Goal: Task Accomplishment & Management: Complete application form

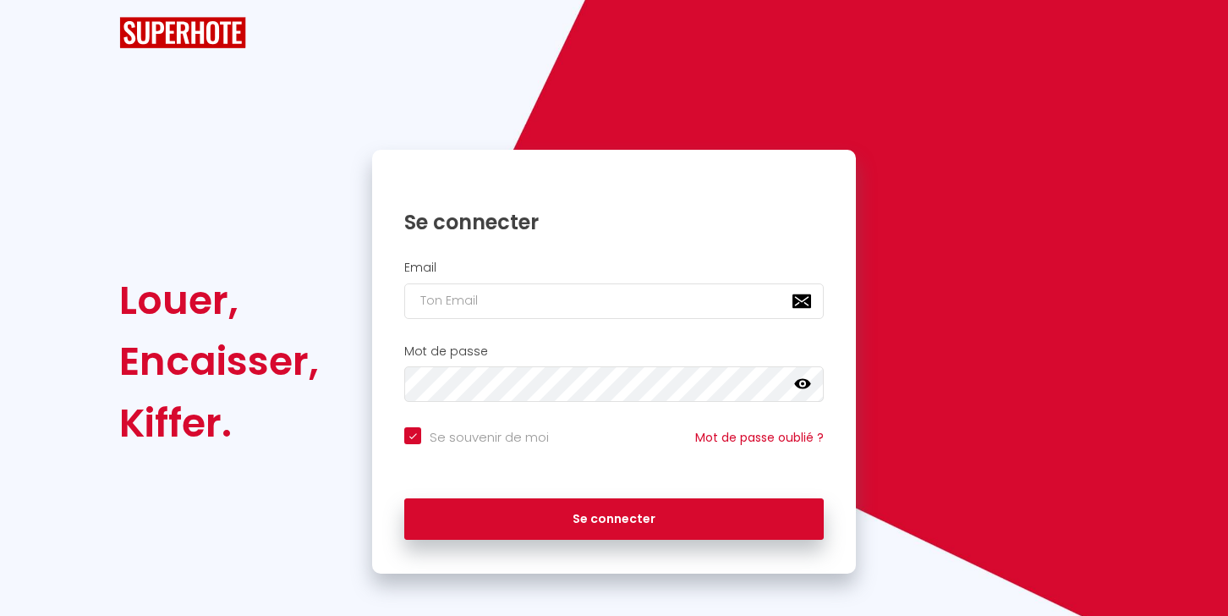
checkbox input "true"
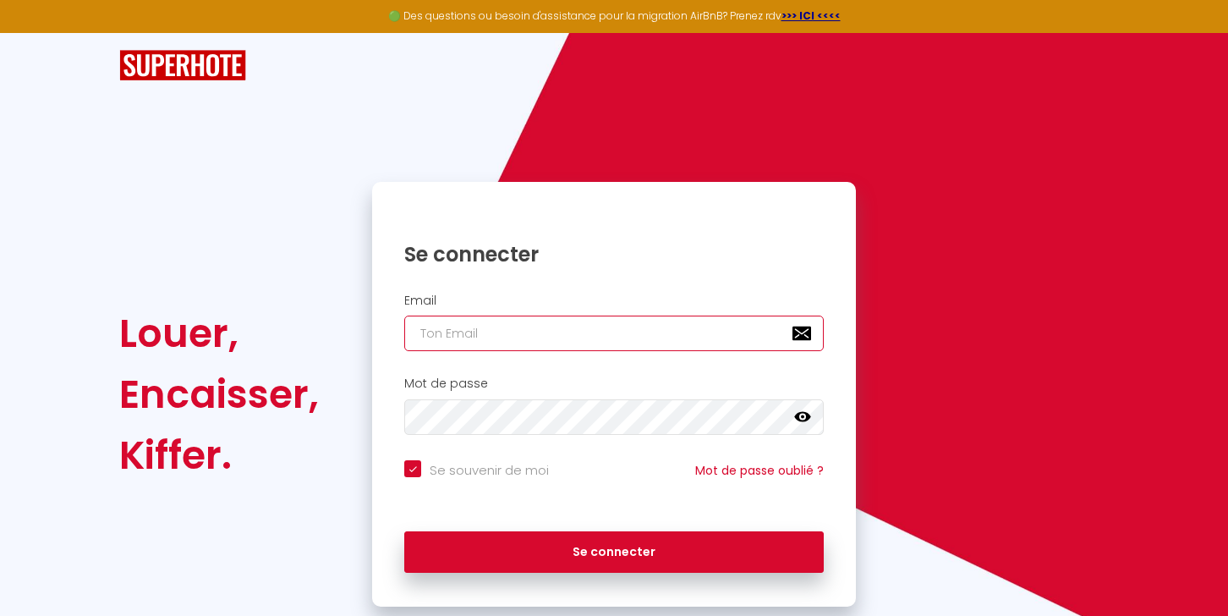
type input "[EMAIL_ADDRESS][DOMAIN_NAME]"
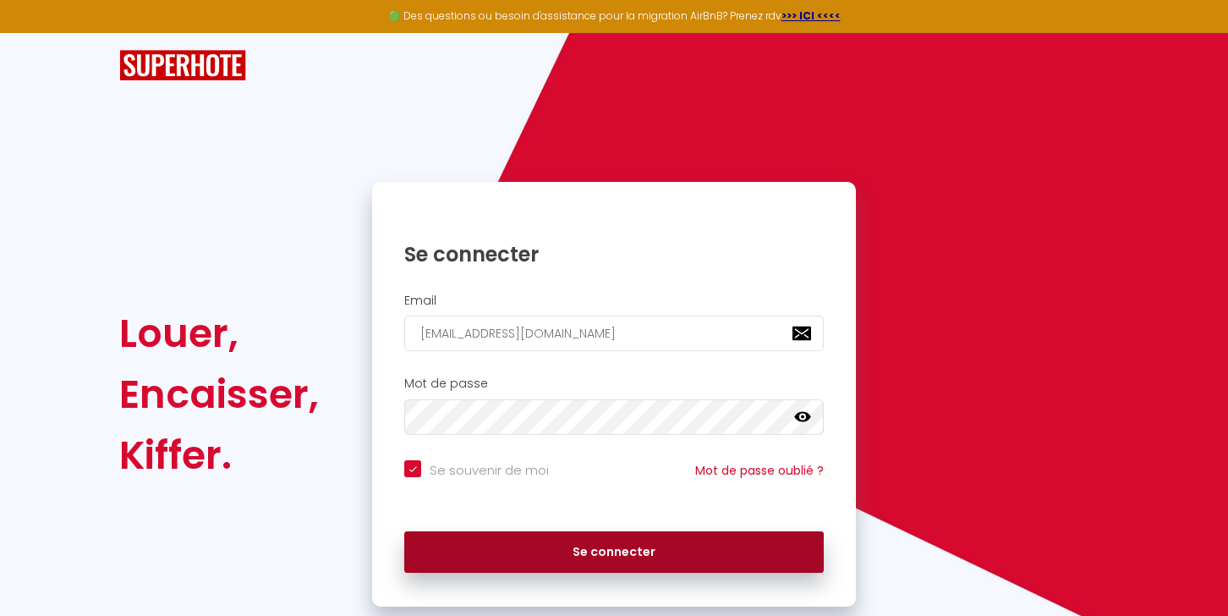
click at [580, 554] on button "Se connecter" at bounding box center [614, 552] width 420 height 42
checkbox input "true"
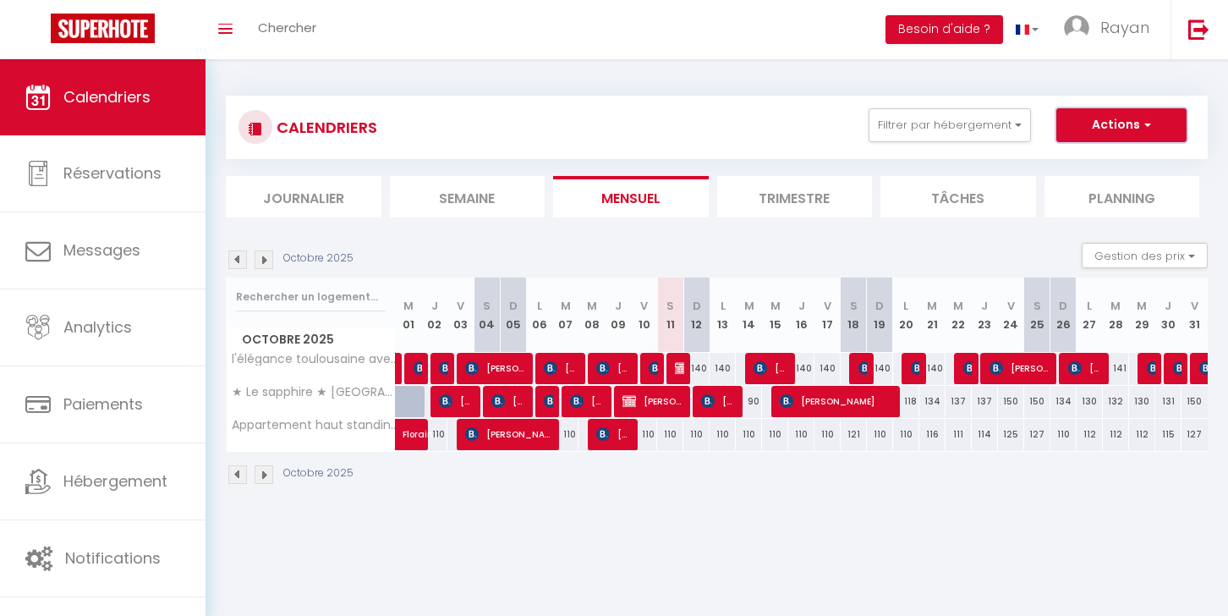
click at [1094, 128] on button "Actions" at bounding box center [1122, 125] width 130 height 34
click at [1095, 164] on link "Nouvelle réservation" at bounding box center [1104, 163] width 147 height 25
select select
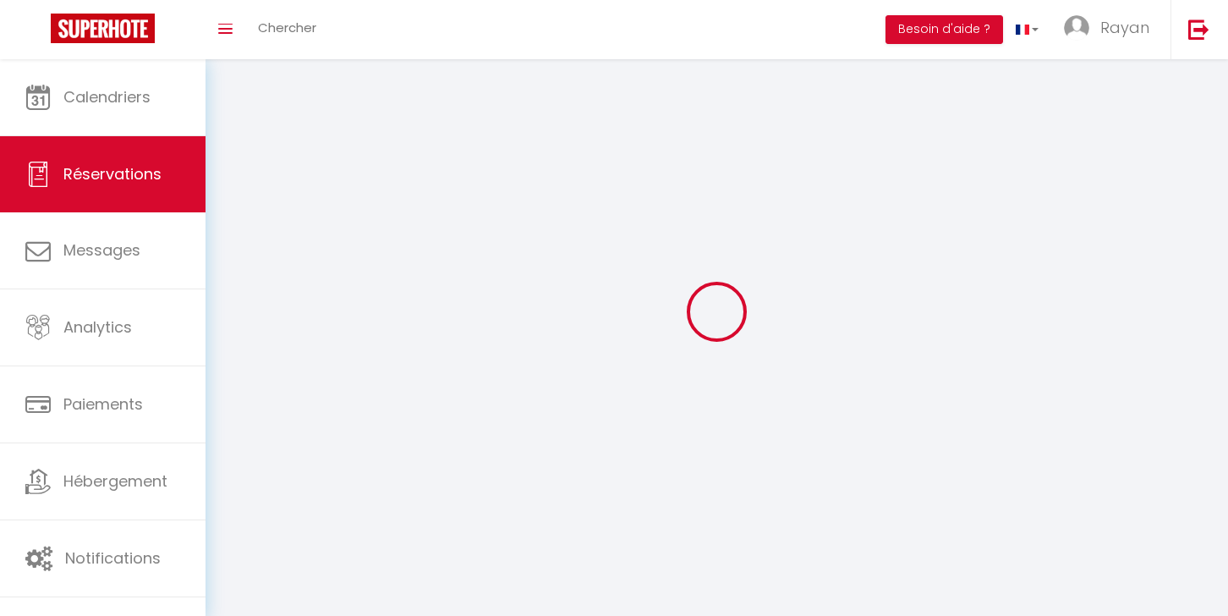
select select
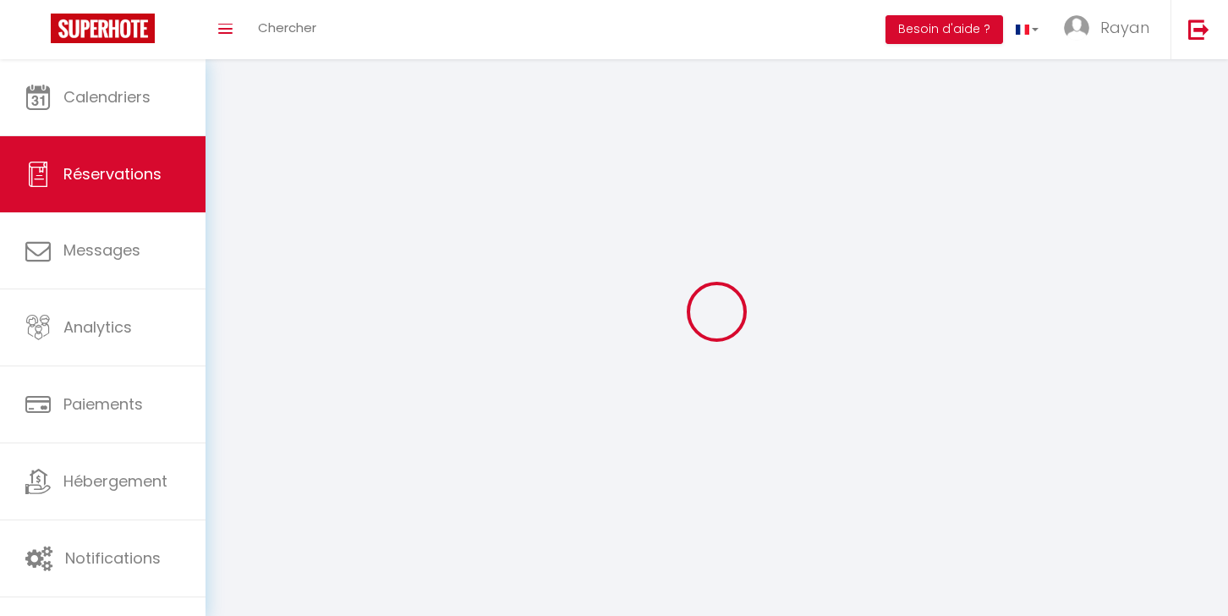
select select
checkbox input "false"
select select
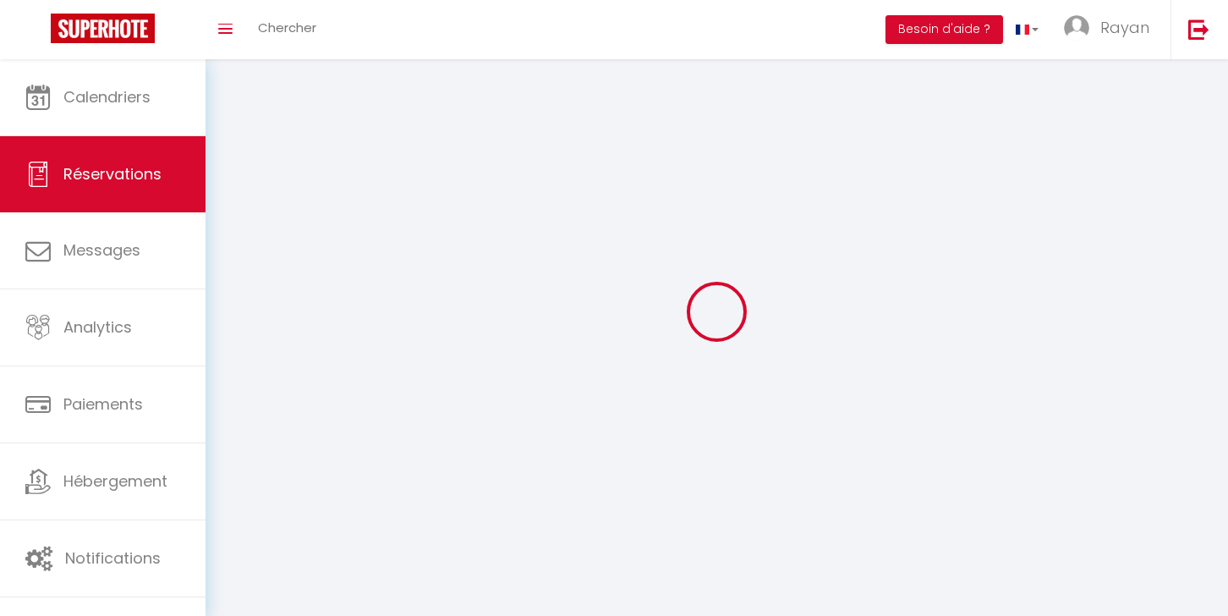
select select
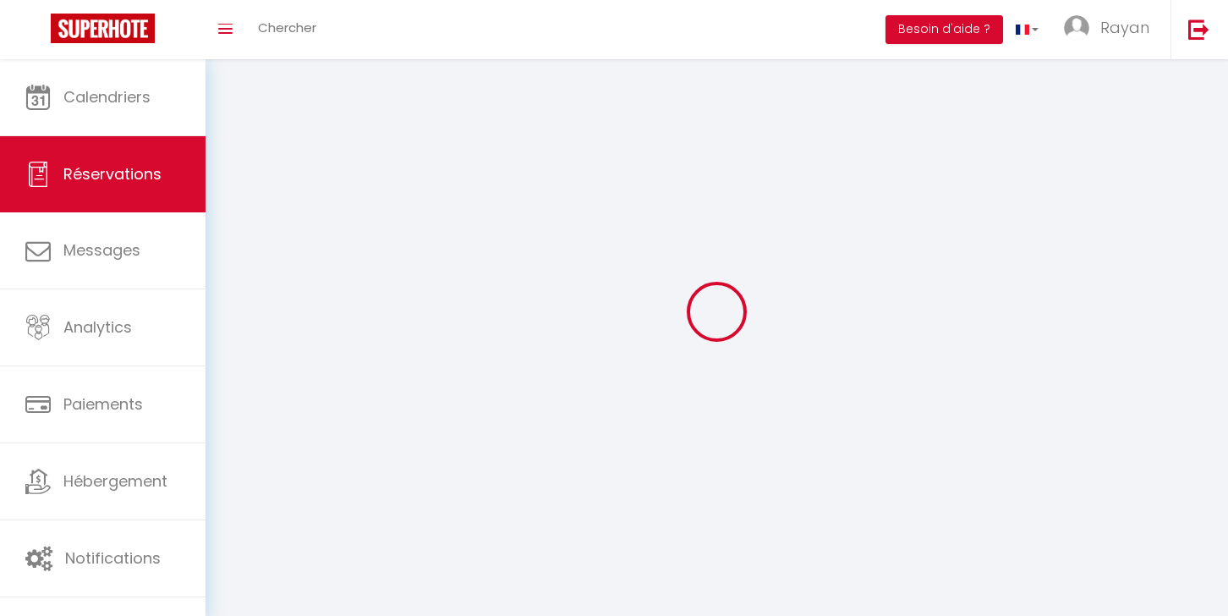
checkbox input "false"
select select
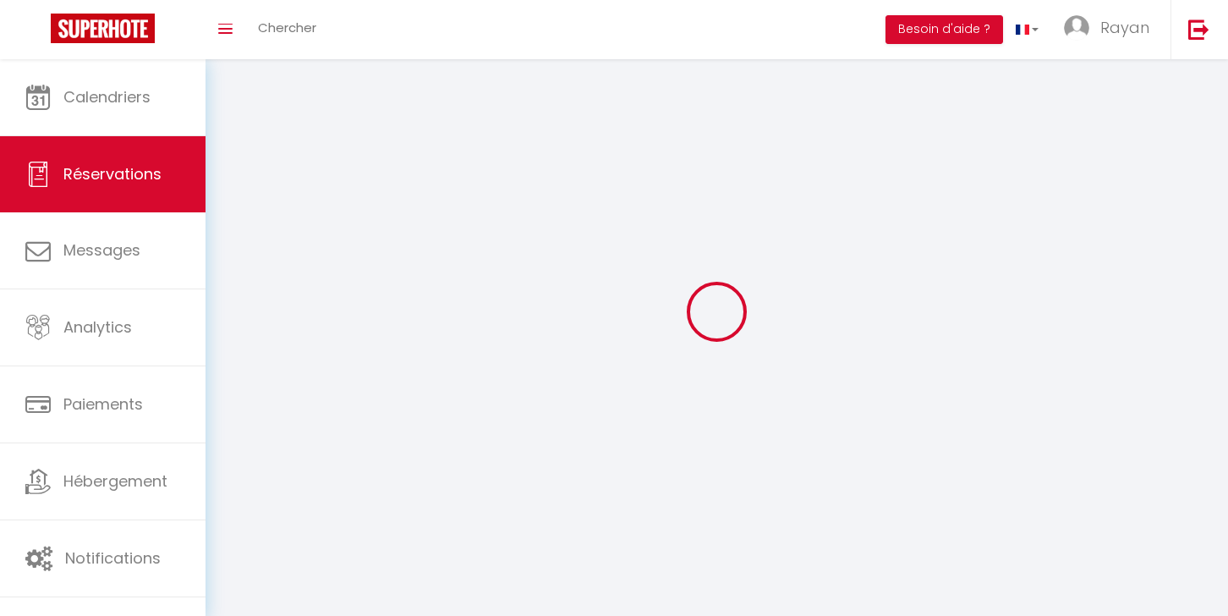
select select
checkbox input "false"
select select
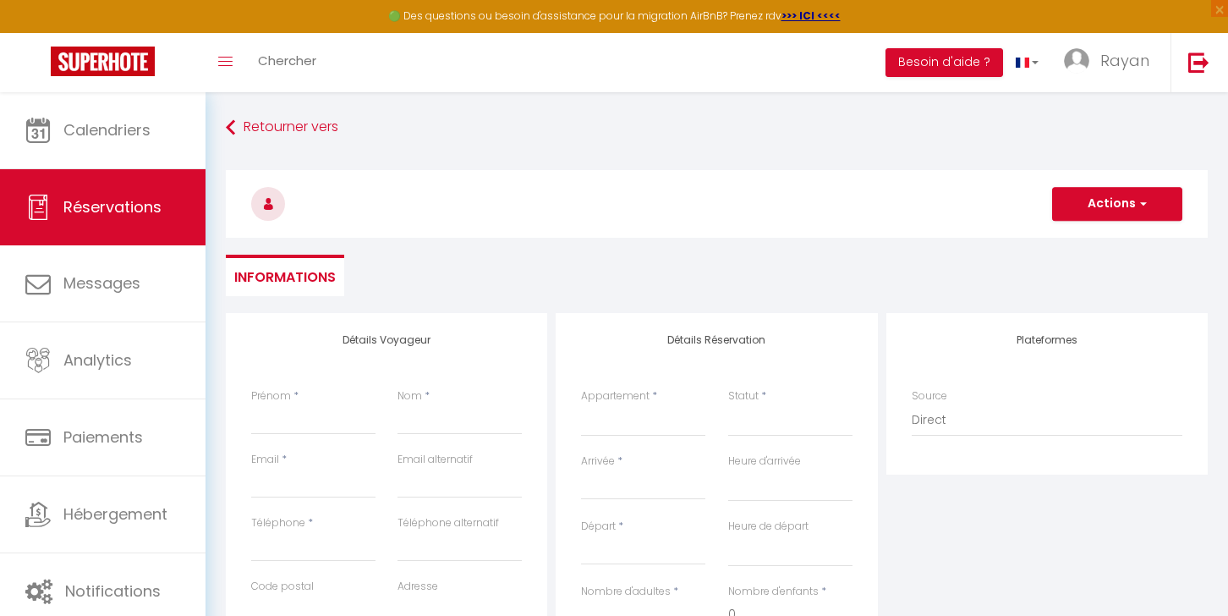
select select
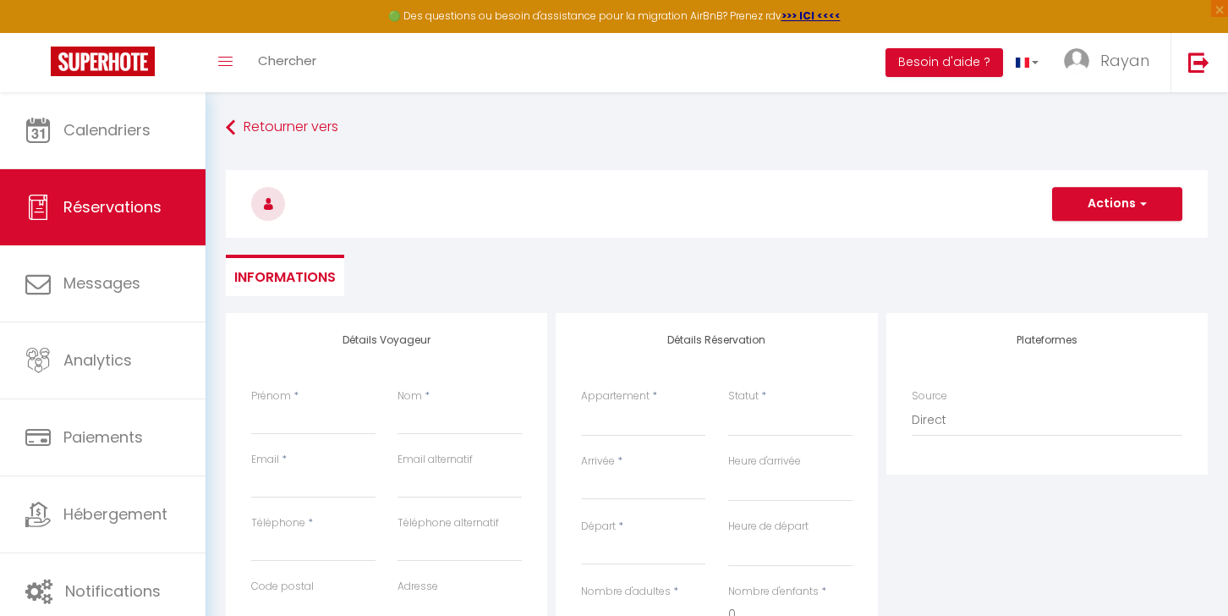
checkbox input "false"
select select
click at [266, 443] on div "Prénom *" at bounding box center [313, 419] width 146 height 63
click at [292, 432] on input "Prénom" at bounding box center [313, 419] width 124 height 30
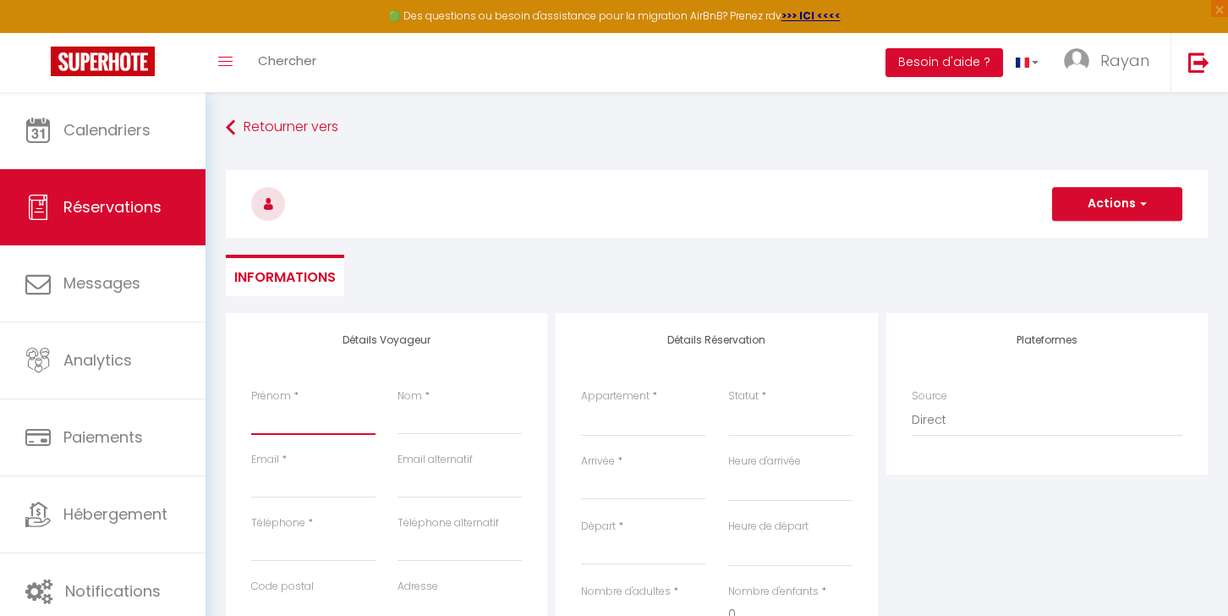
type input "M"
select select
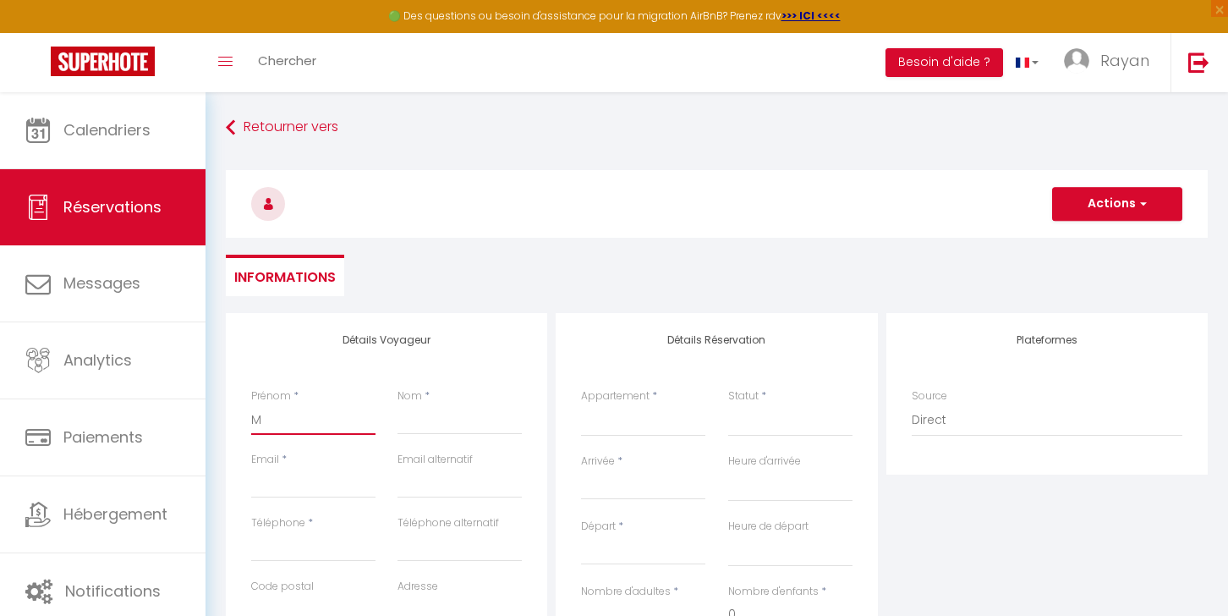
select select
checkbox input "false"
type input "Ma"
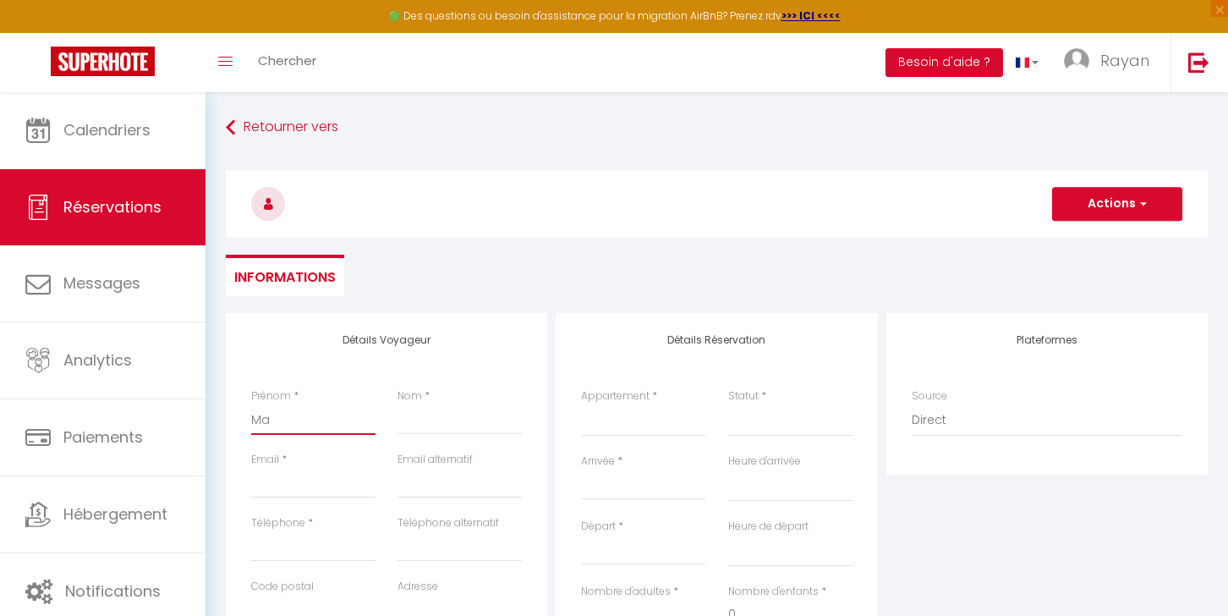
select select
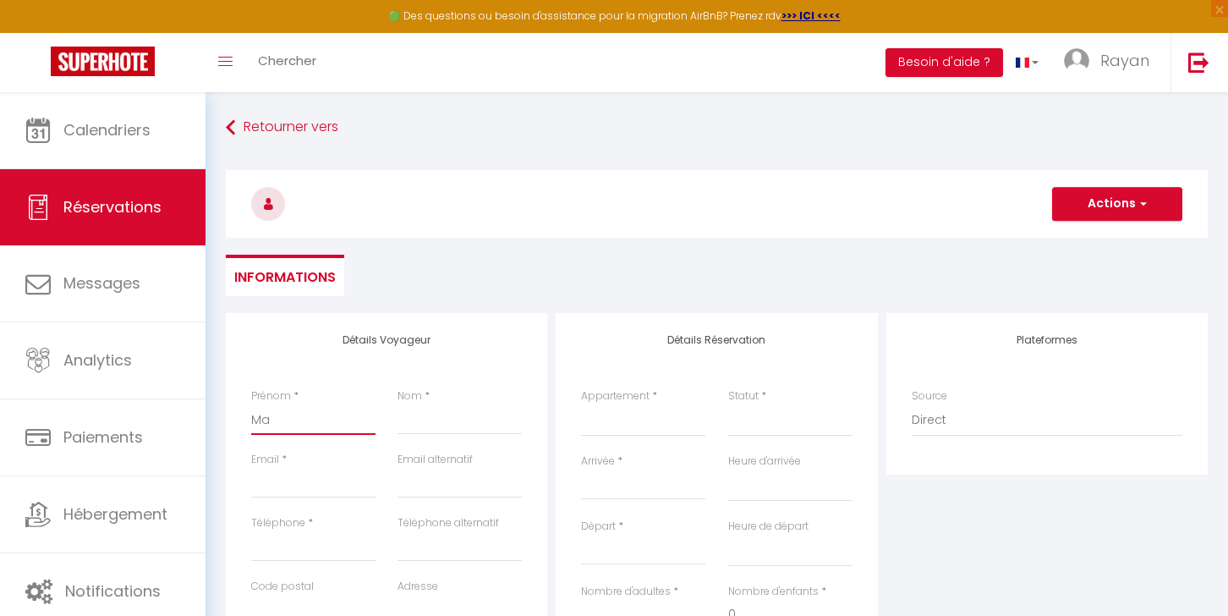
select select
checkbox input "false"
type input "Max"
select select
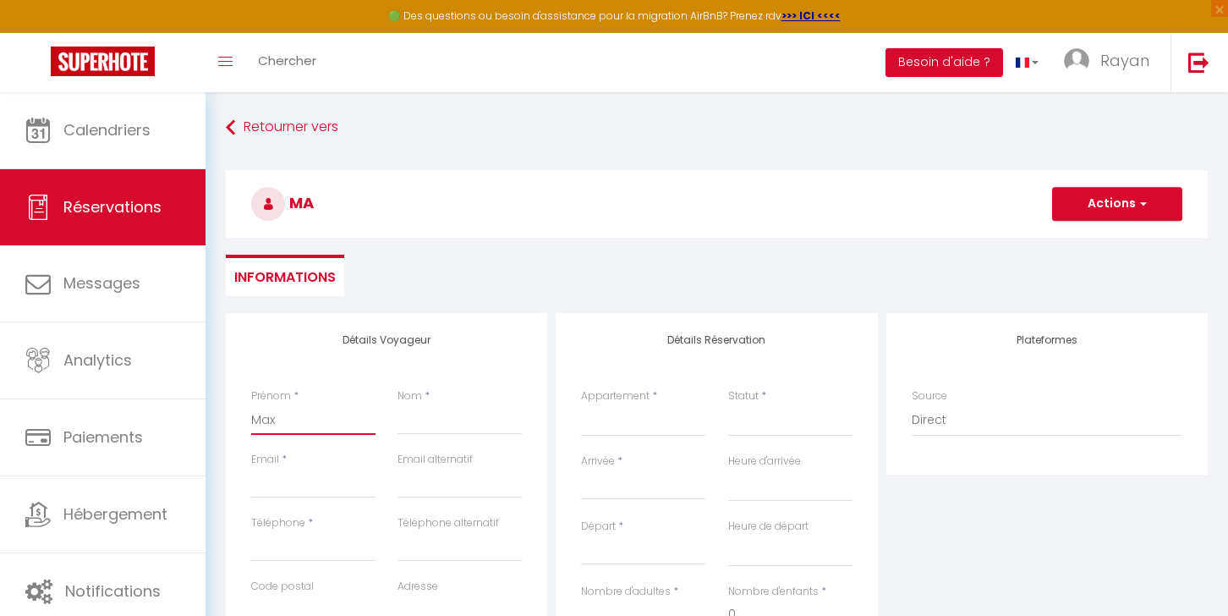
select select
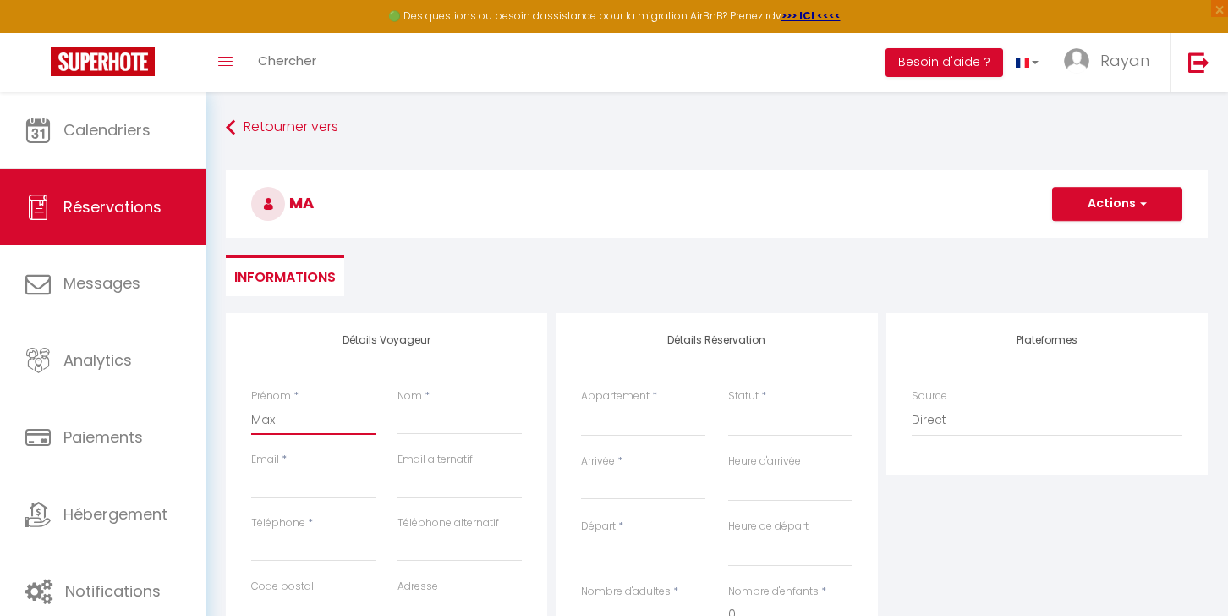
select select
checkbox input "false"
type input "Max"
select select
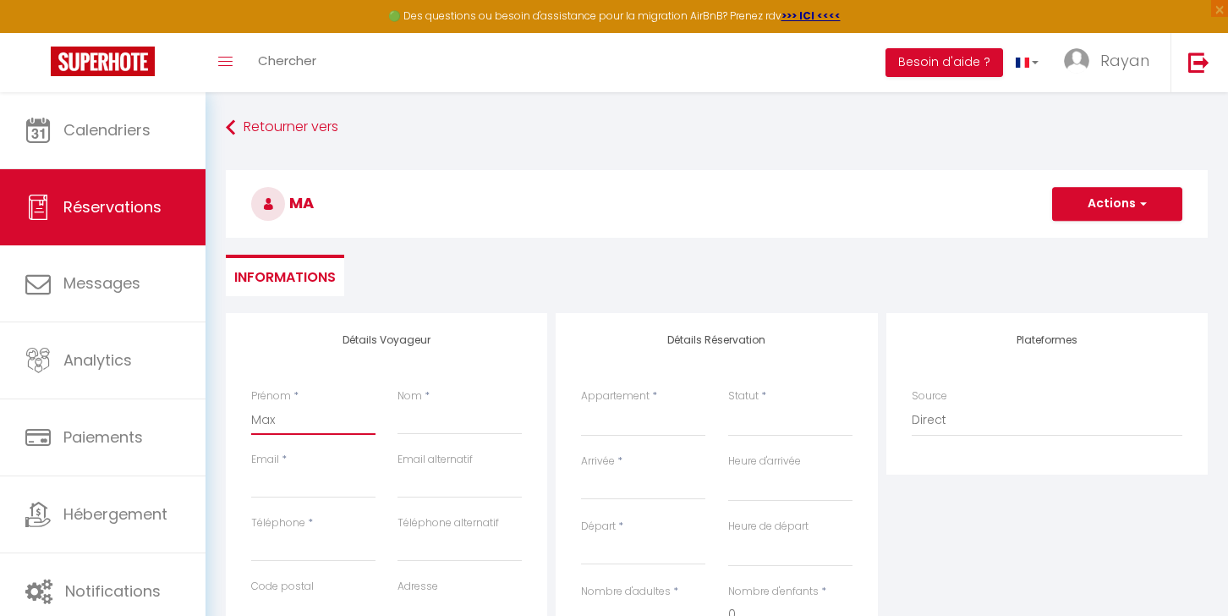
select select
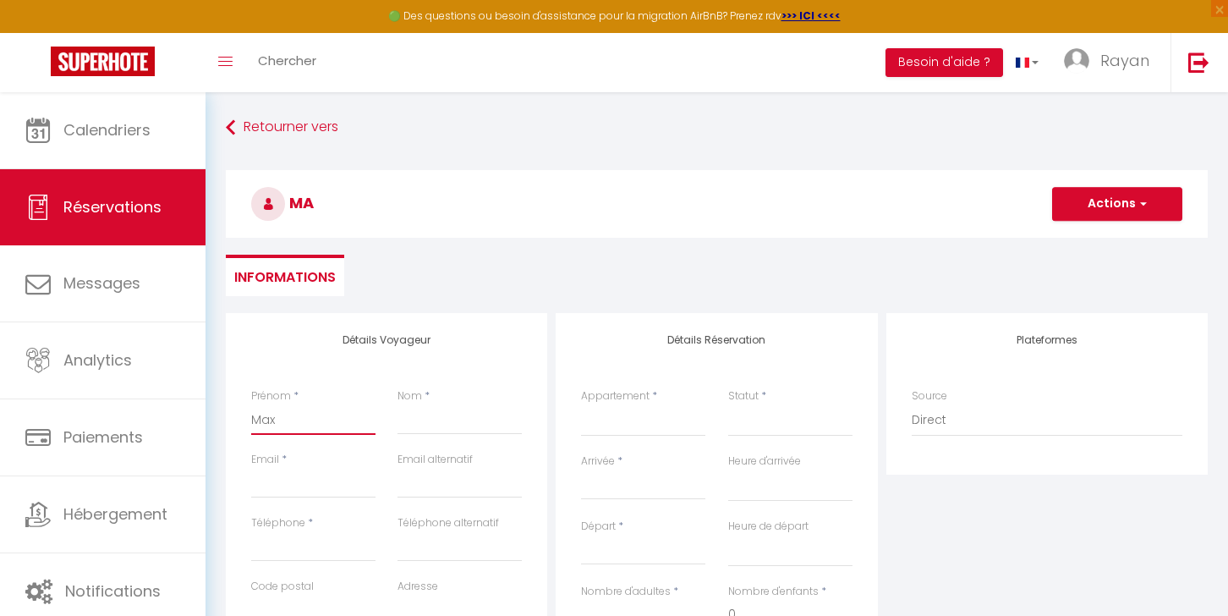
checkbox input "false"
type input "Max"
click at [427, 425] on input "Nom" at bounding box center [460, 419] width 124 height 30
type input "P"
select select
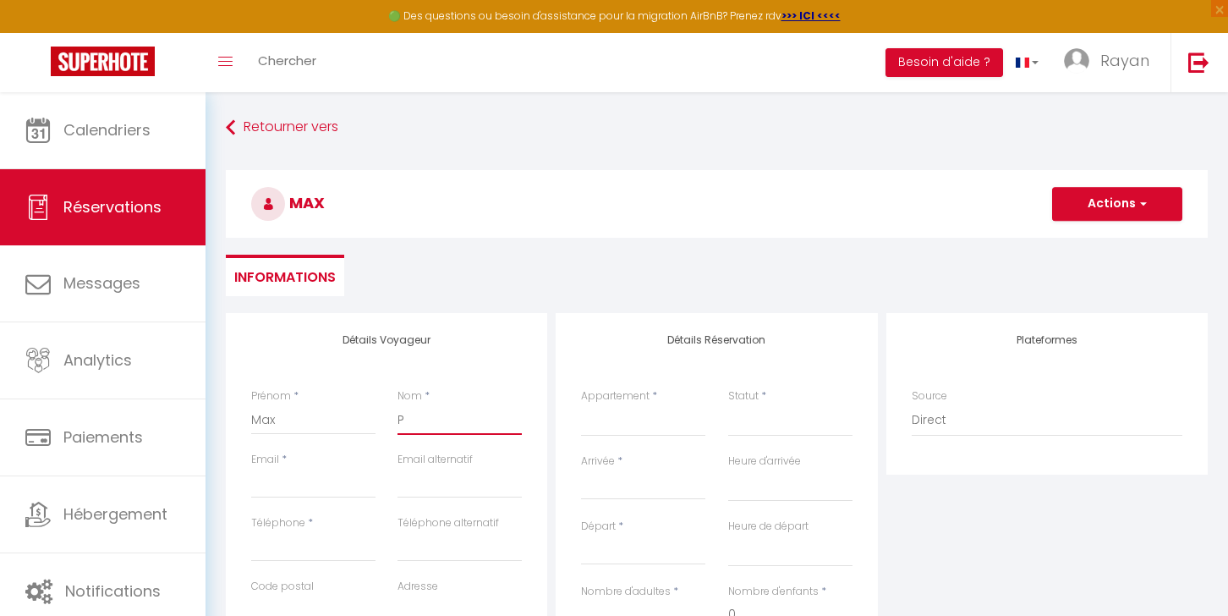
select select
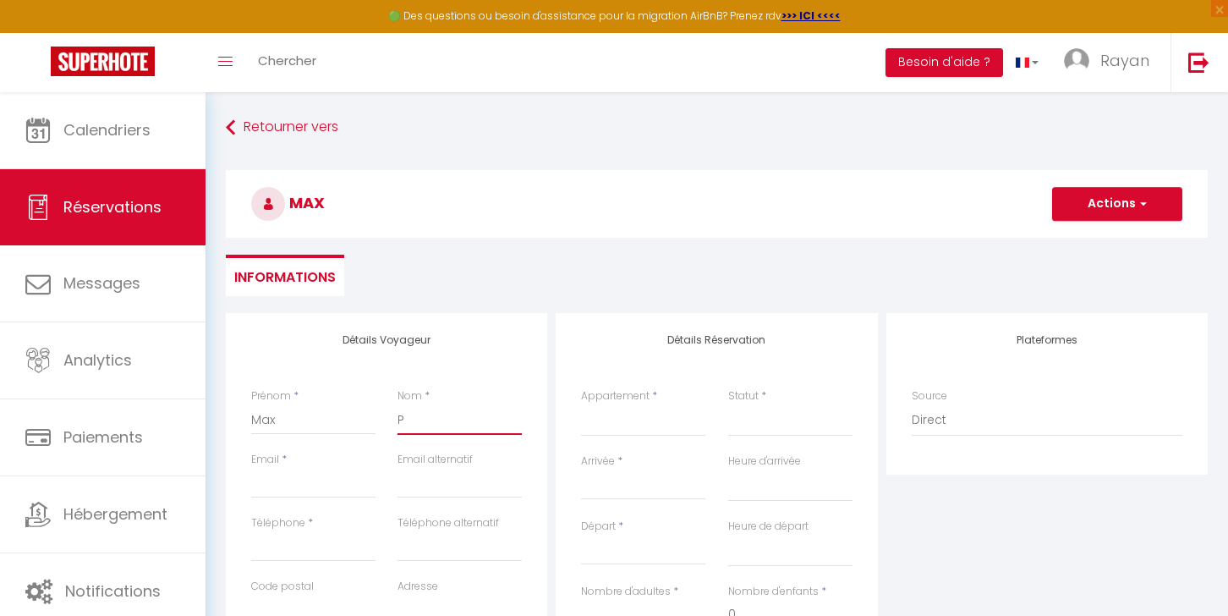
select select
checkbox input "false"
type input "Pe"
select select
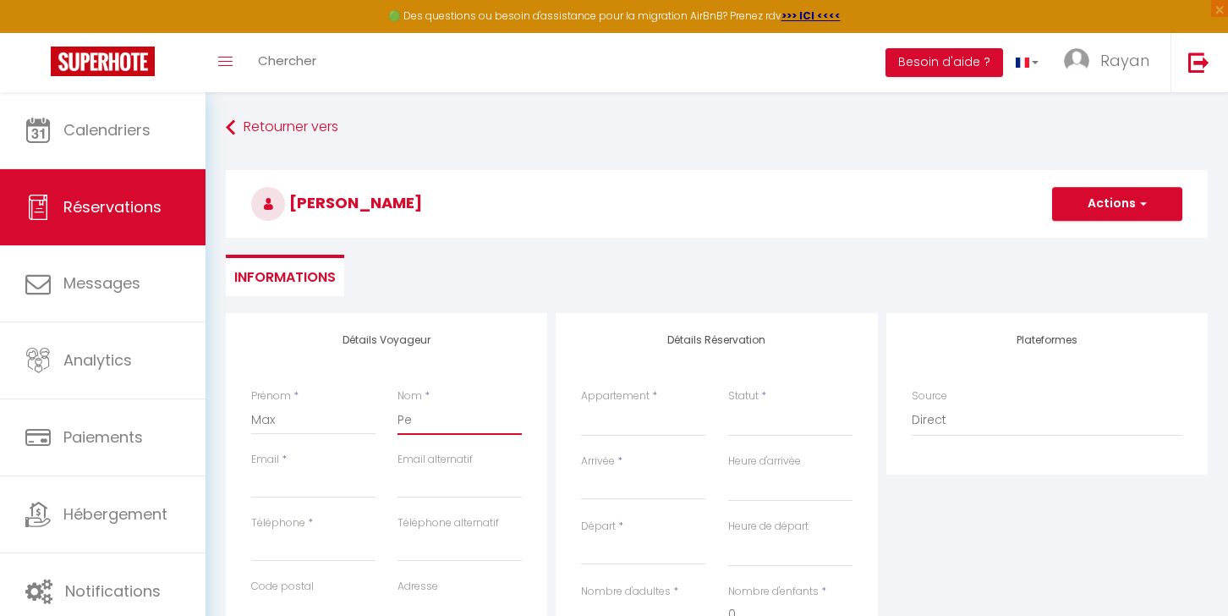
select select
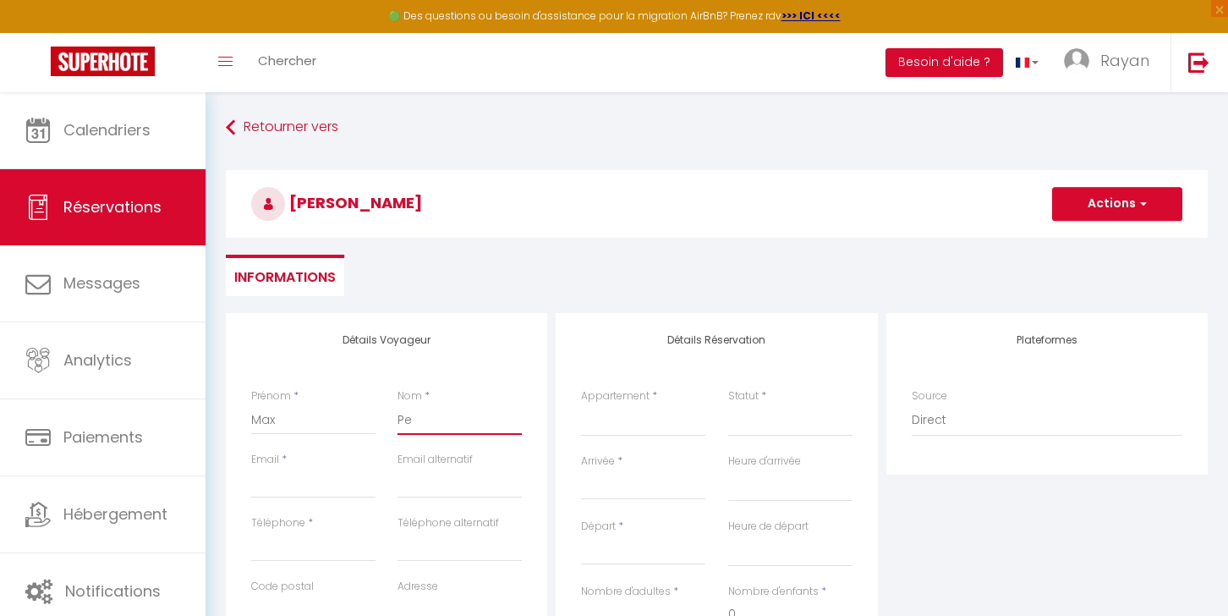
checkbox input "false"
type input "Pei"
select select
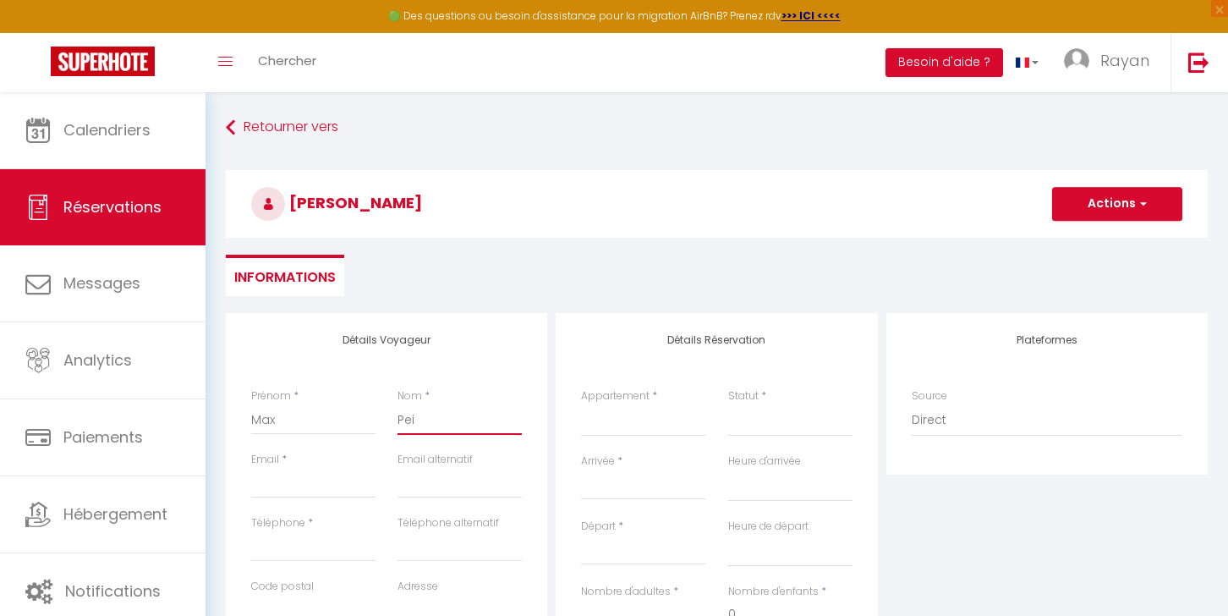
select select
checkbox input "false"
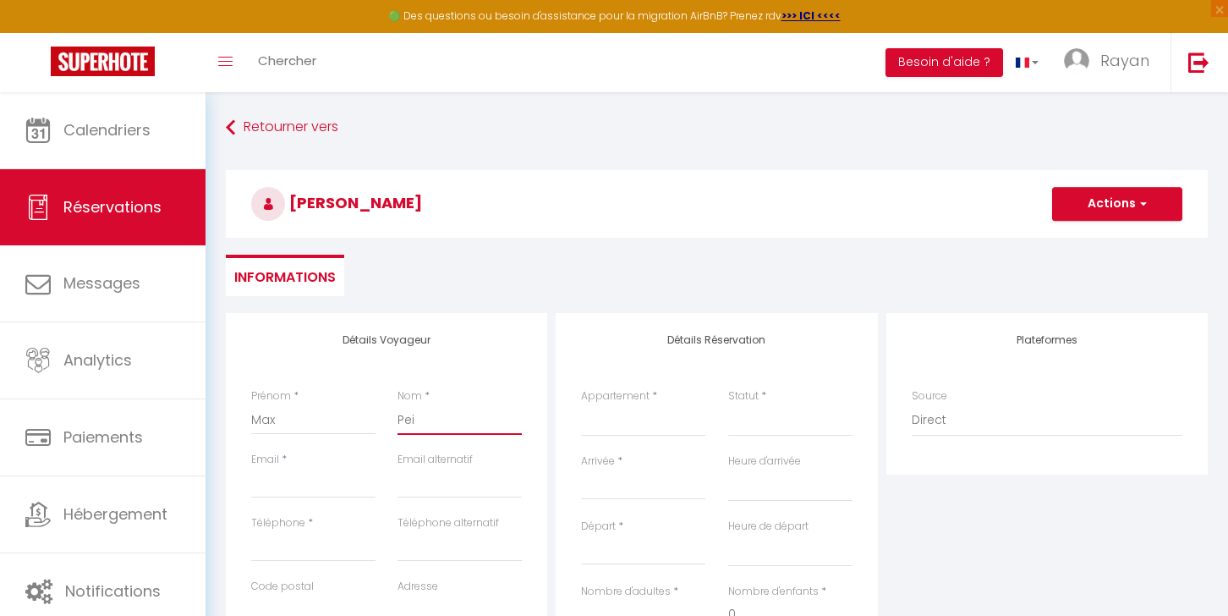
type input "Pe"
select select
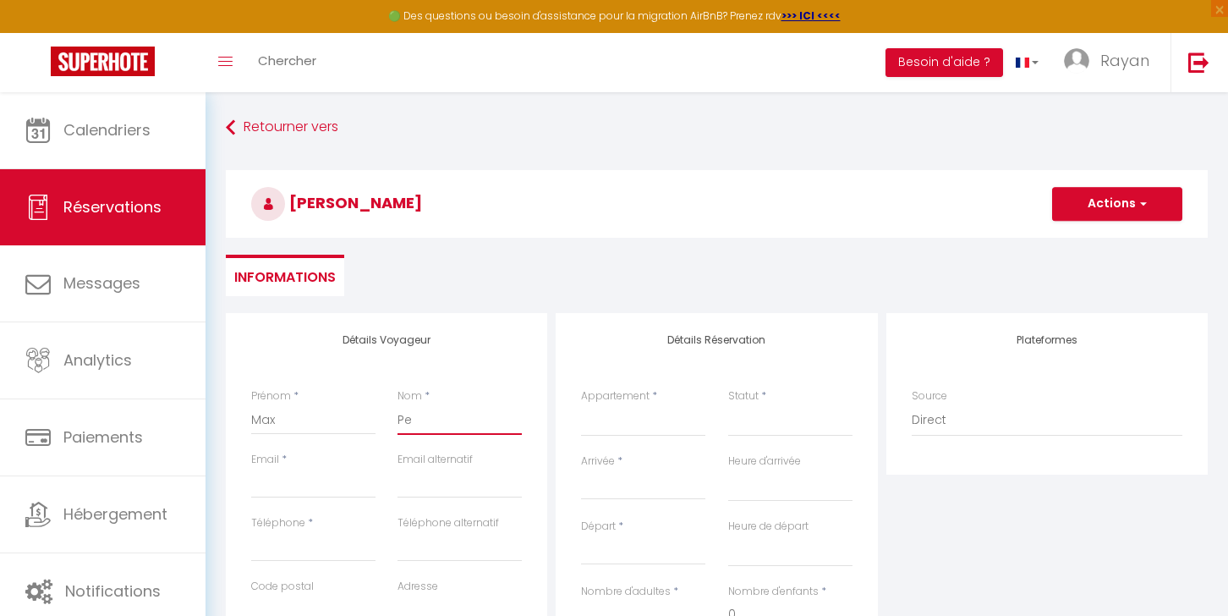
select select
checkbox input "false"
type input "Per"
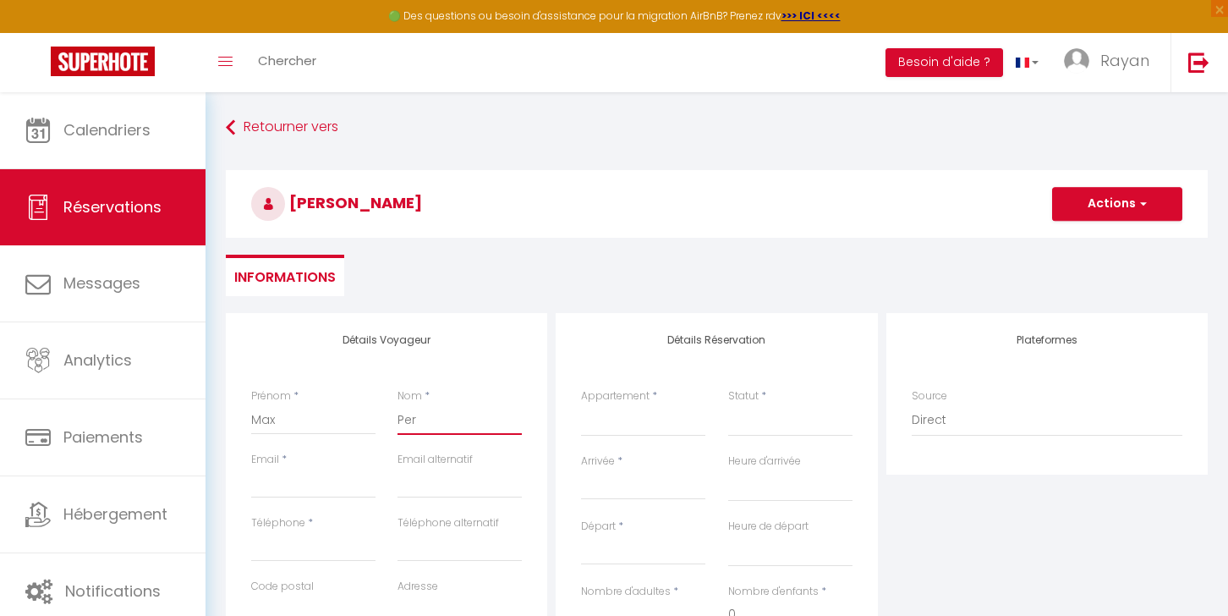
select select
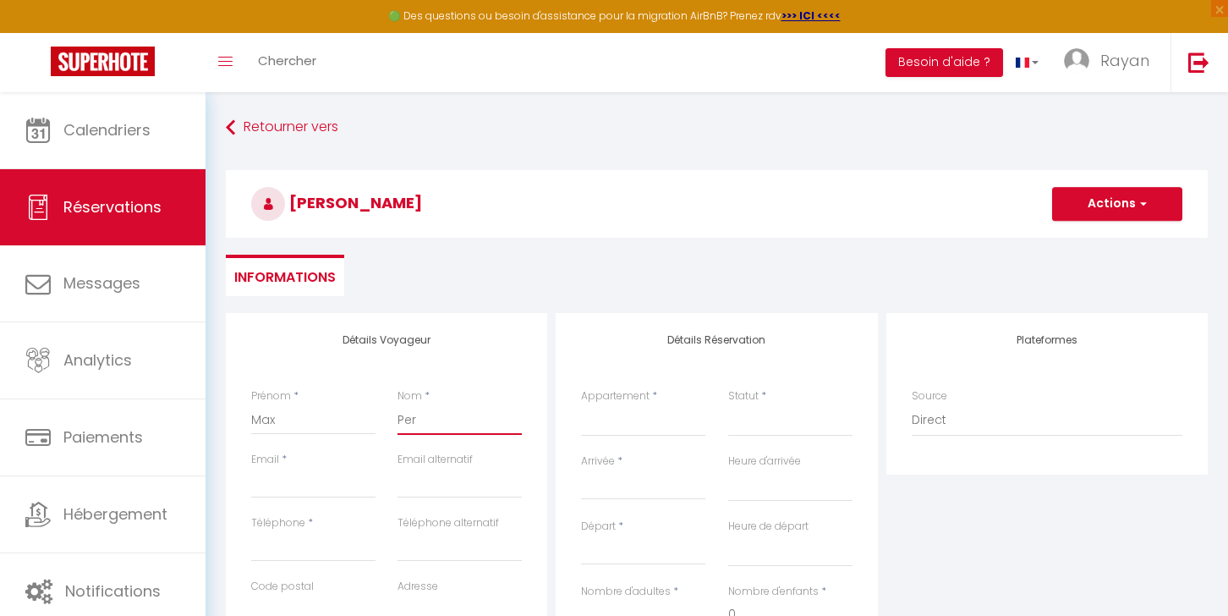
select select
checkbox input "false"
type input "Peri"
select select
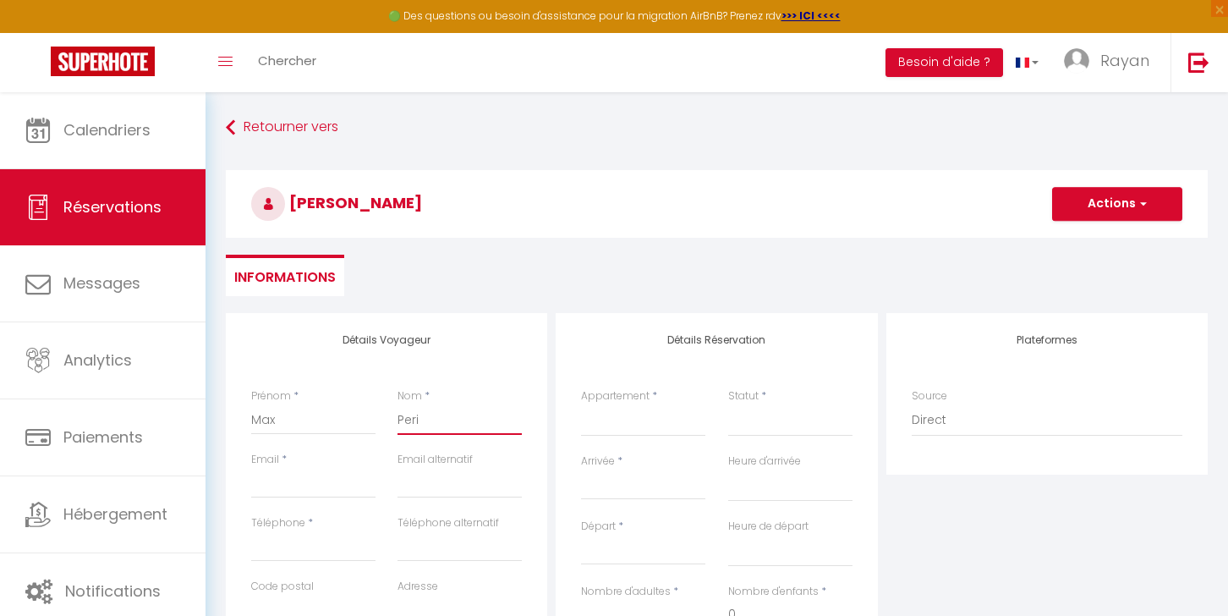
select select
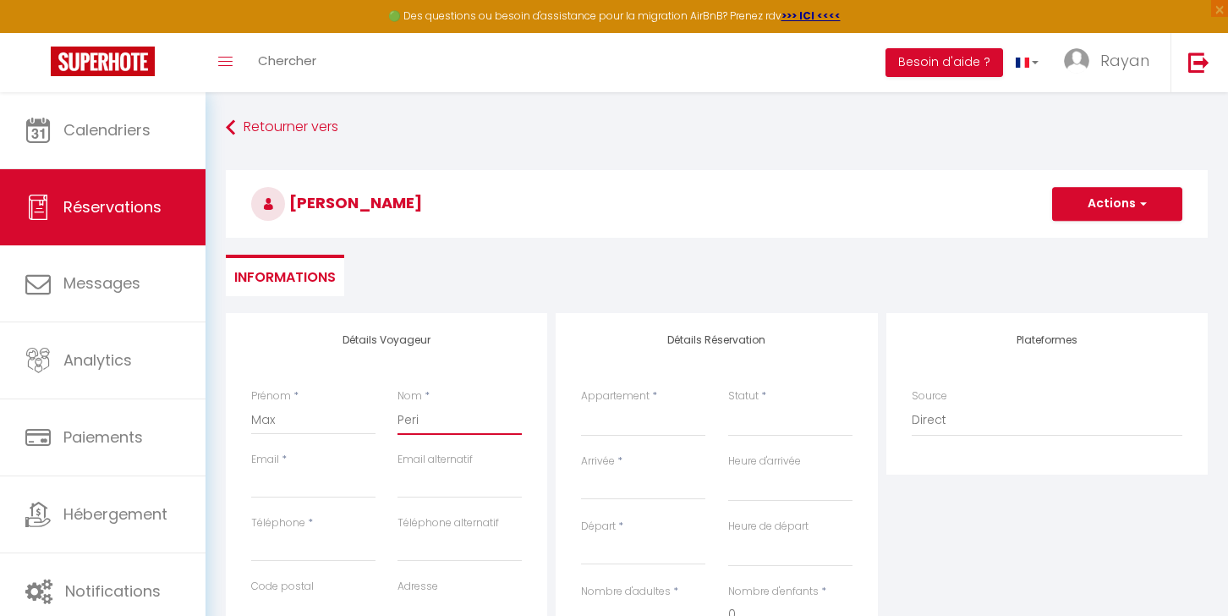
select select
checkbox input "false"
type input "Perie"
select select
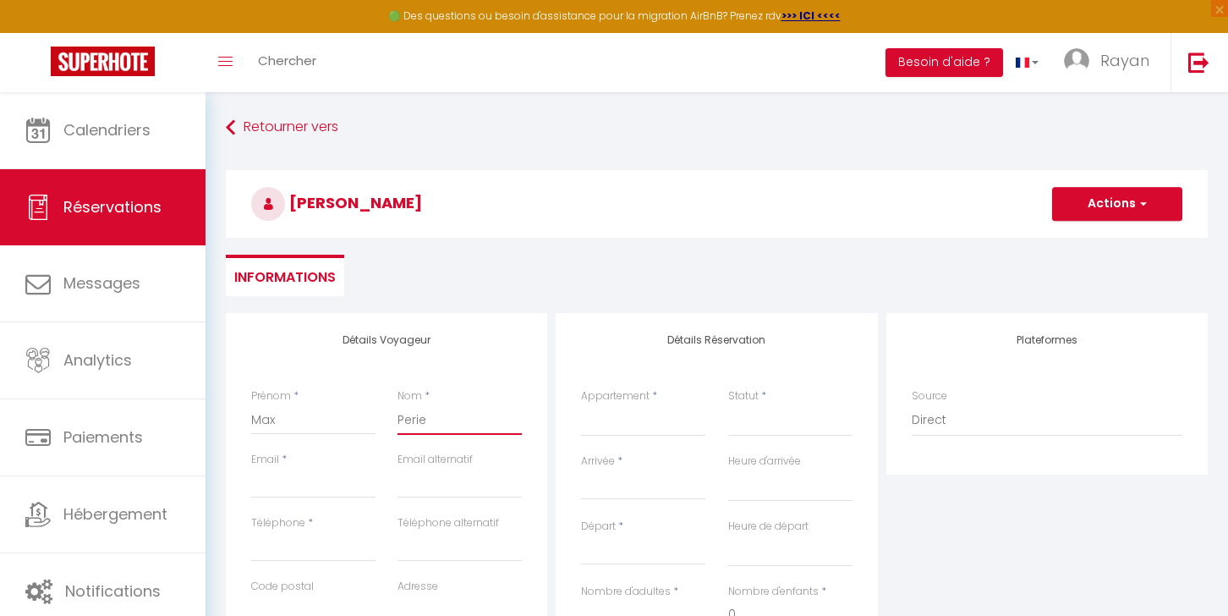
select select
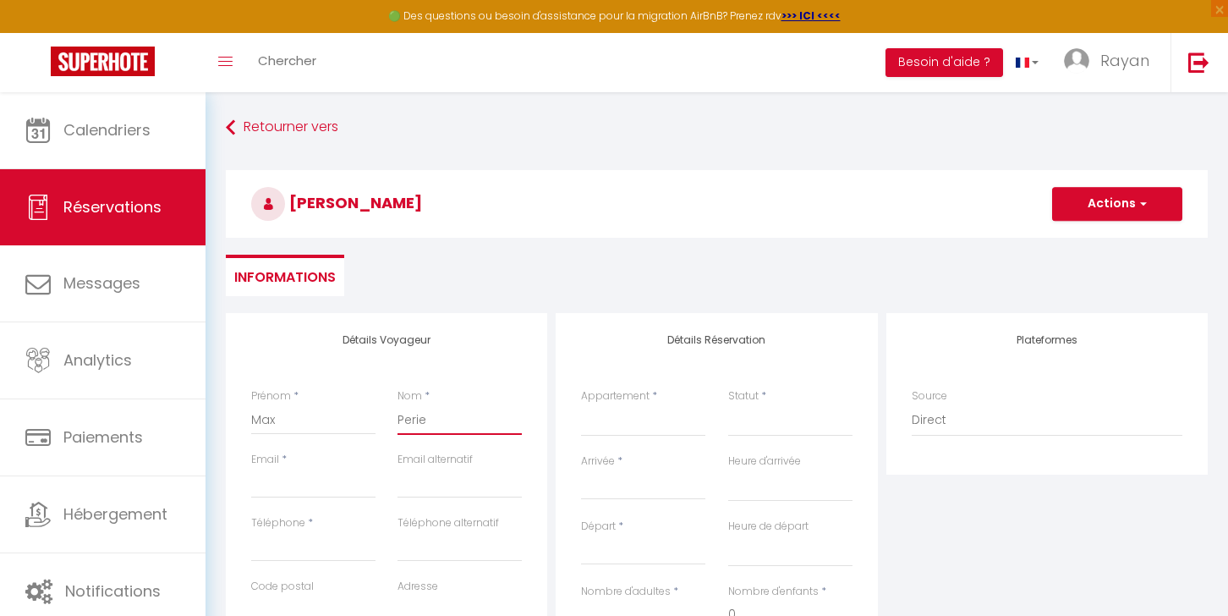
checkbox input "false"
type input "Perie"
click at [340, 498] on div "Email *" at bounding box center [313, 483] width 146 height 63
click at [329, 485] on input "Email client" at bounding box center [313, 483] width 124 height 30
click at [341, 497] on input "Email client" at bounding box center [313, 483] width 124 height 30
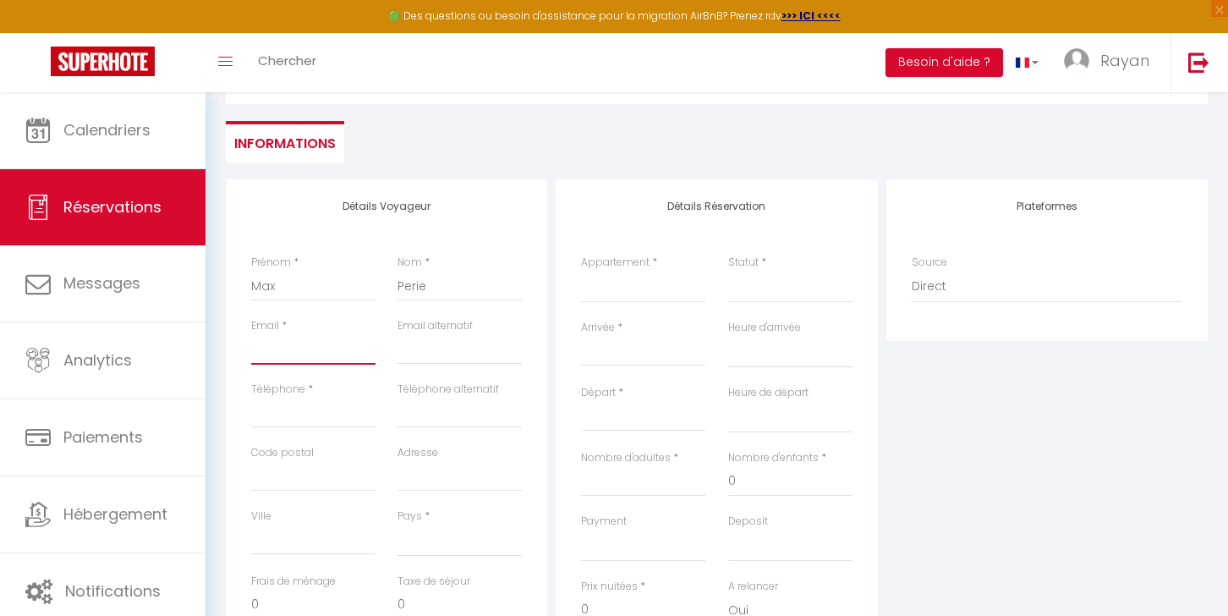
scroll to position [170, 0]
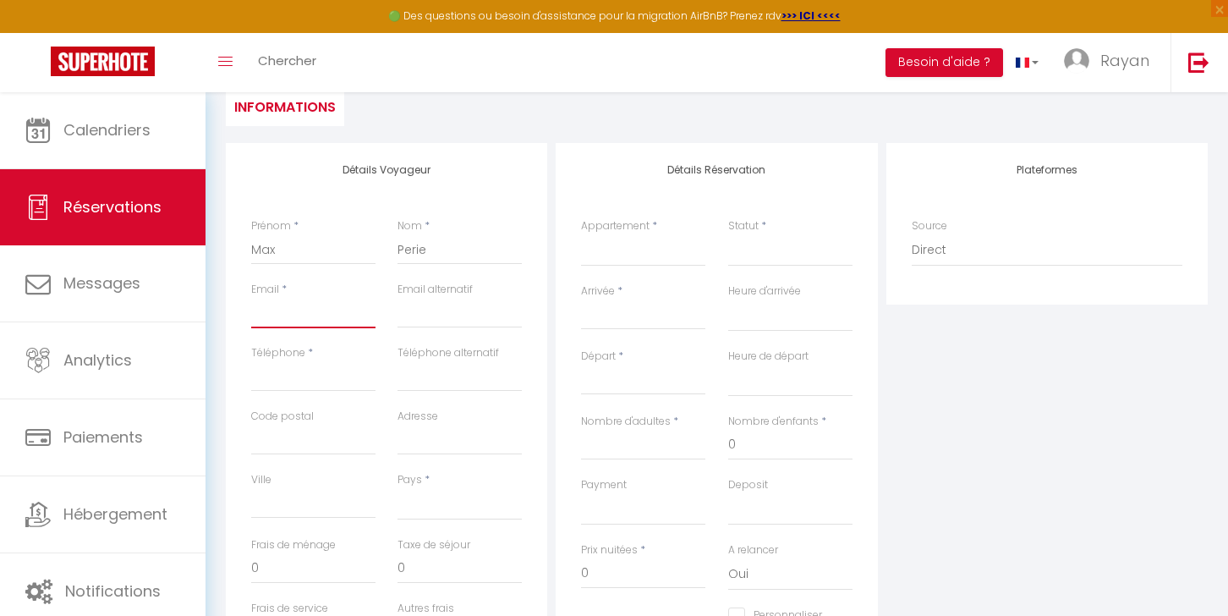
paste input "[EMAIL_ADDRESS][DOMAIN_NAME]"
type input "[EMAIL_ADDRESS][DOMAIN_NAME]"
select select
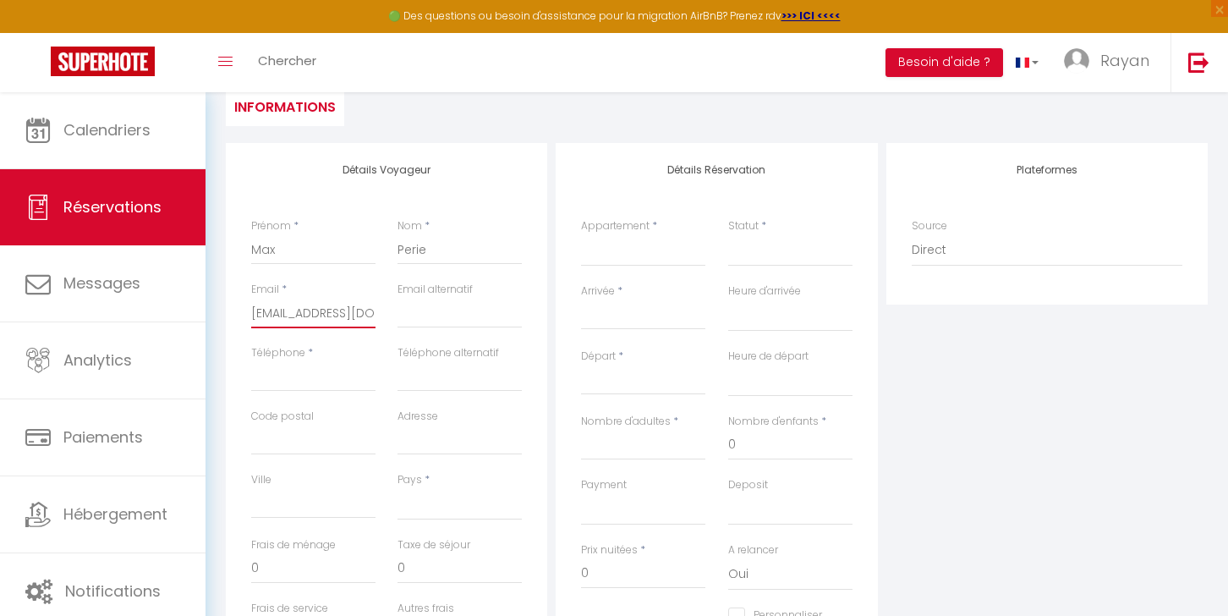
select select
checkbox input "false"
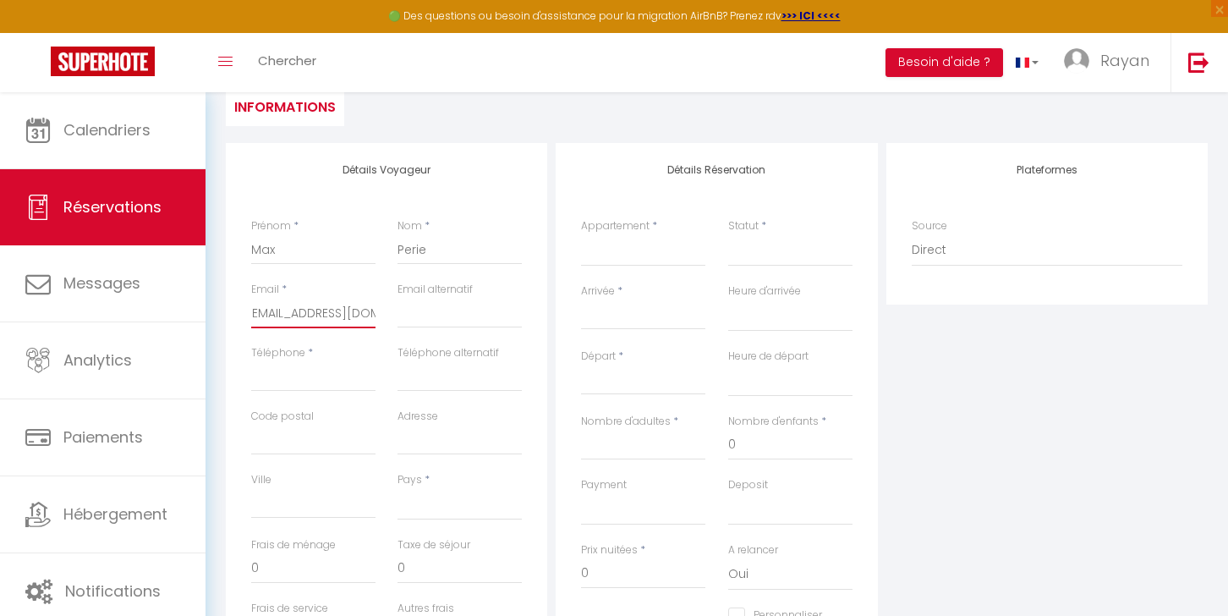
scroll to position [347, 0]
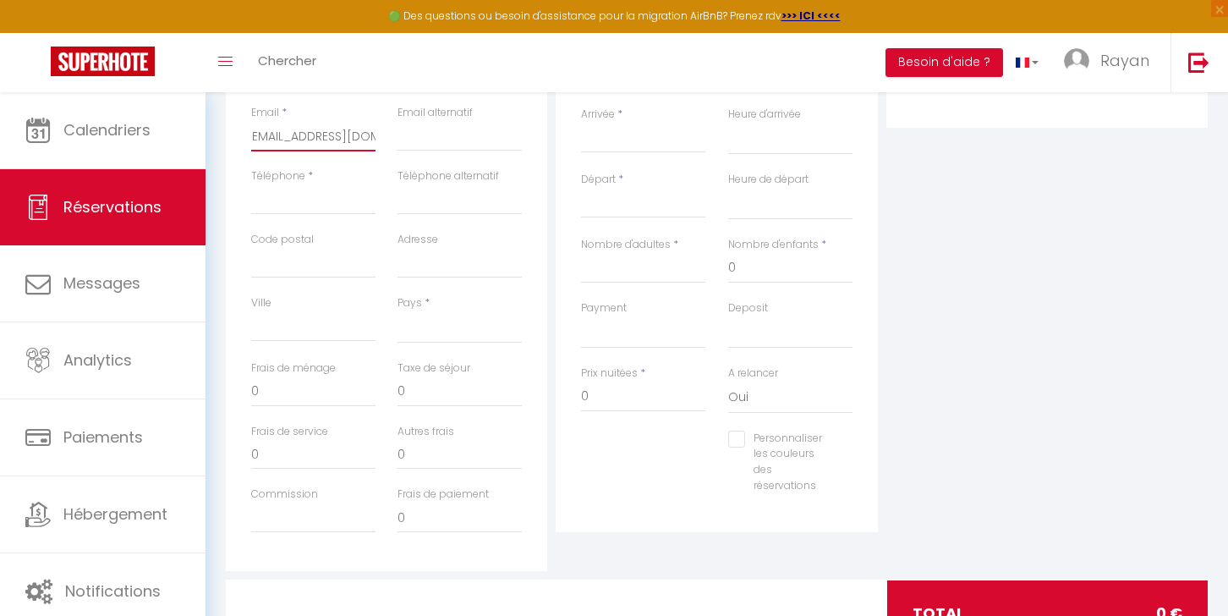
type input "[EMAIL_ADDRESS][DOMAIN_NAME]"
click at [296, 208] on input "Téléphone" at bounding box center [313, 199] width 124 height 30
paste input "0631766231"
type input "0631766231"
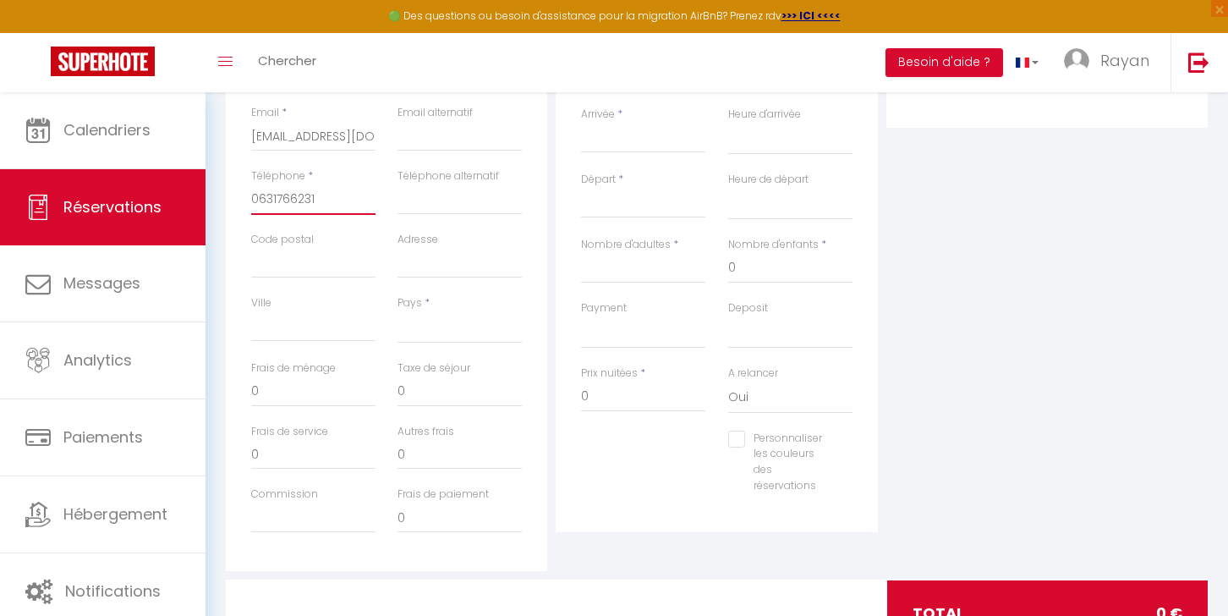
select select
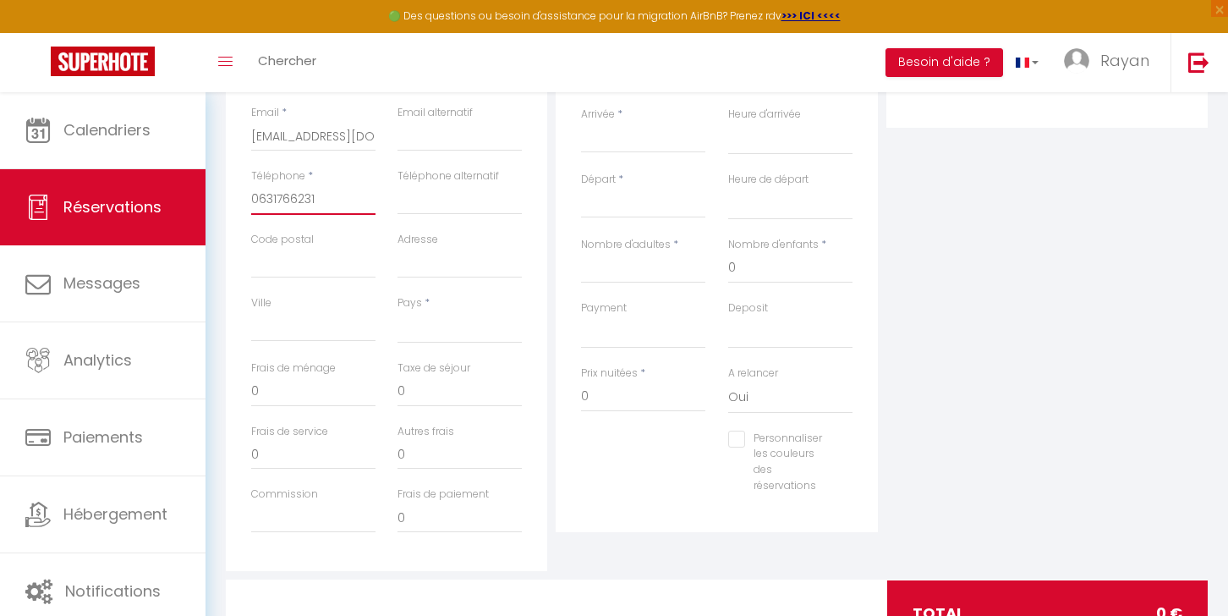
select select
checkbox input "false"
type input "0631766231"
click at [312, 270] on input "Code postal" at bounding box center [313, 263] width 124 height 30
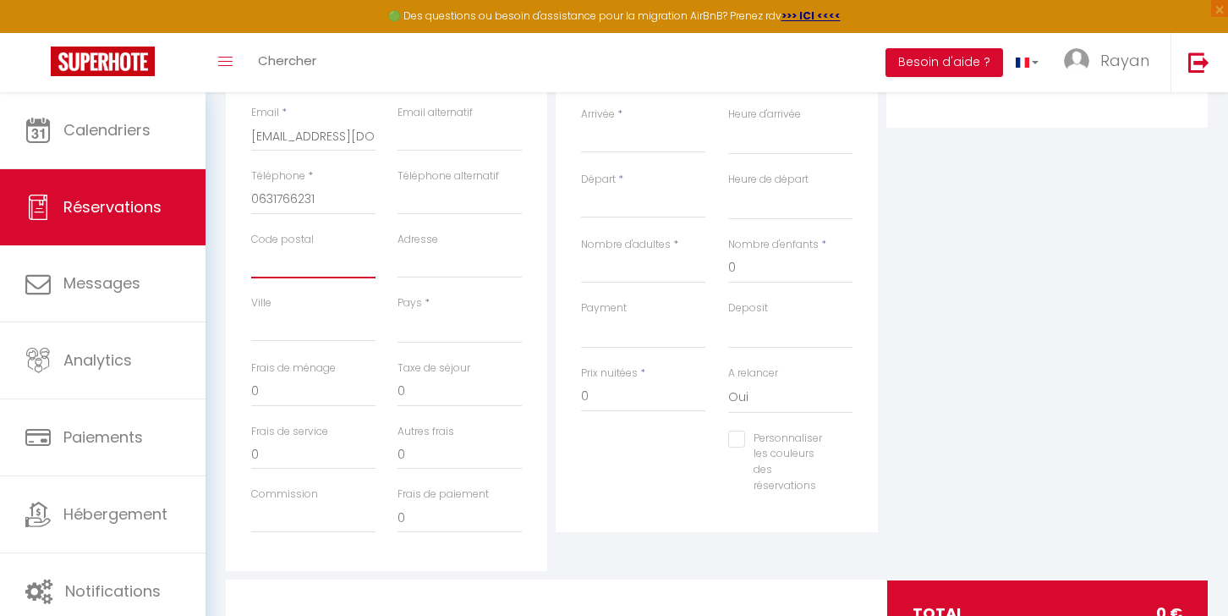
type input "4"
select select
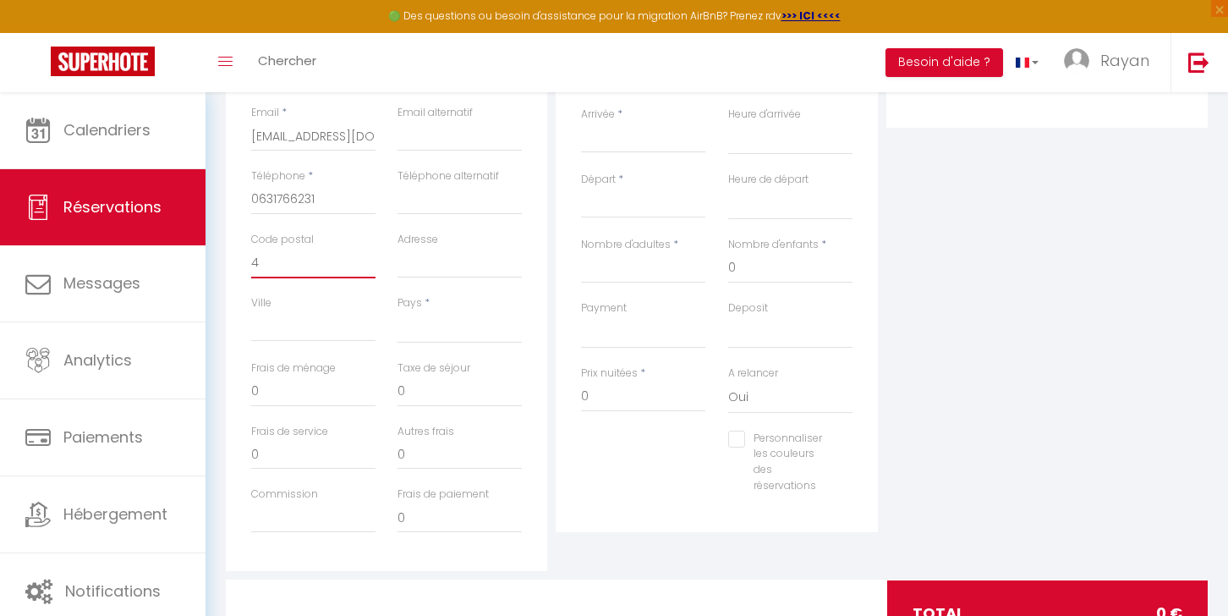
select select
checkbox input "false"
type input "41"
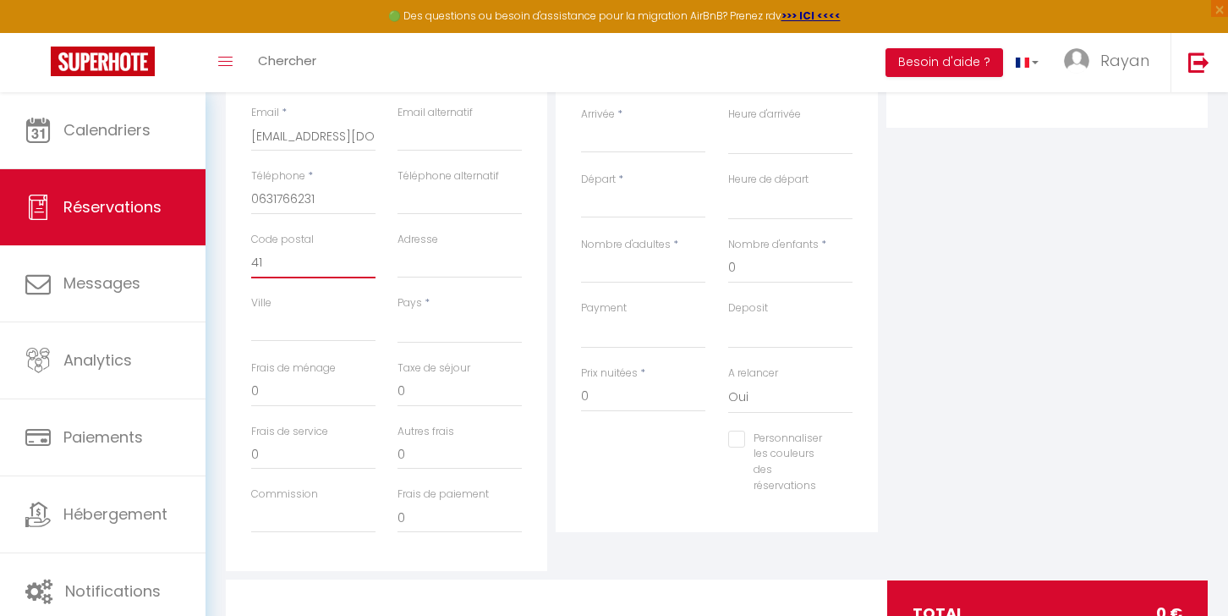
select select
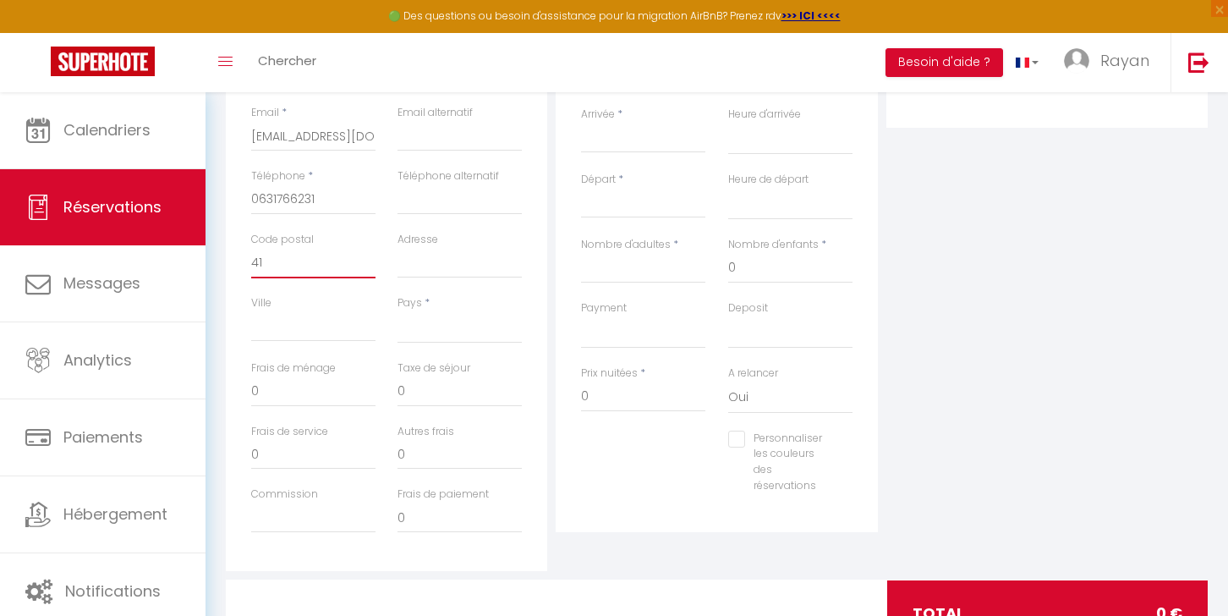
select select
checkbox input "false"
type input "4"
select select
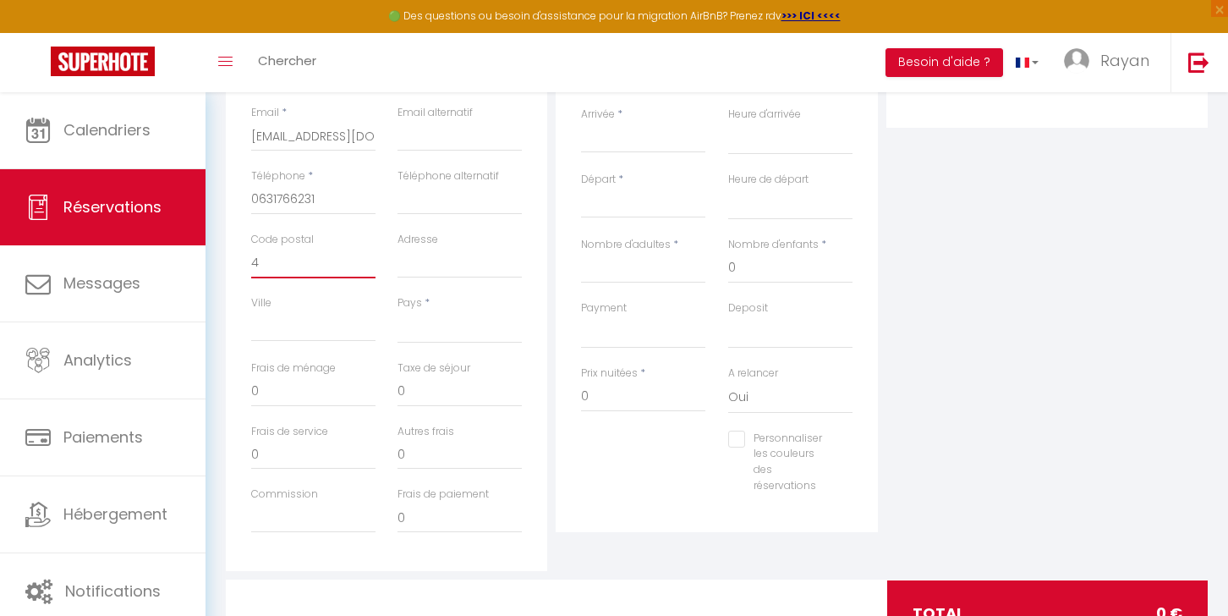
select select
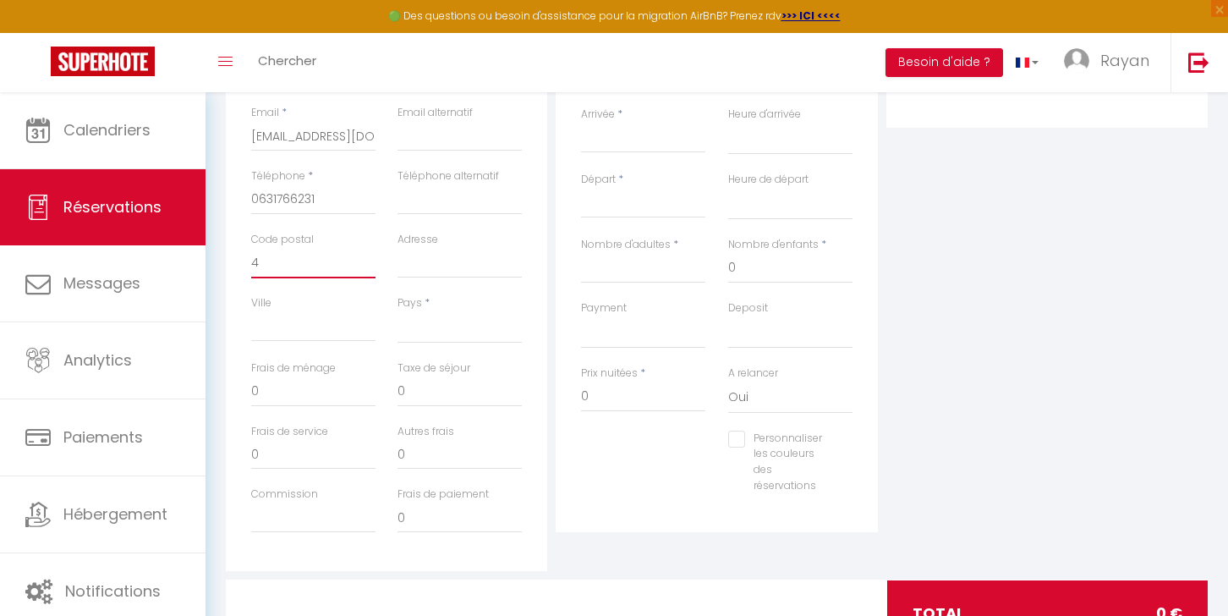
select select
checkbox input "false"
select select
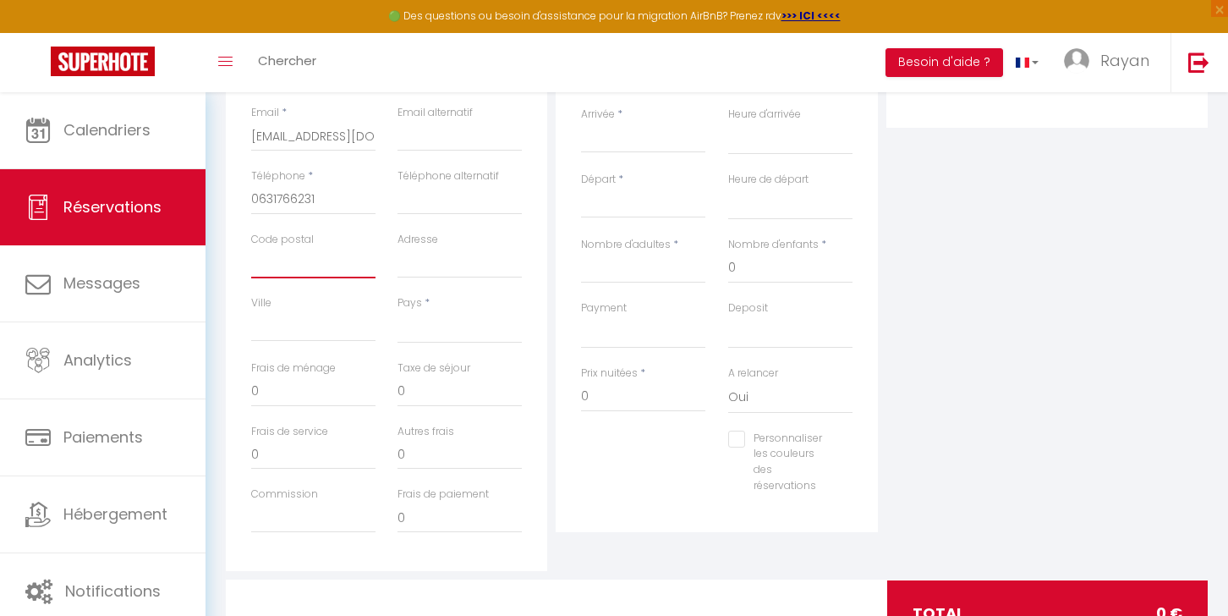
select select
checkbox input "false"
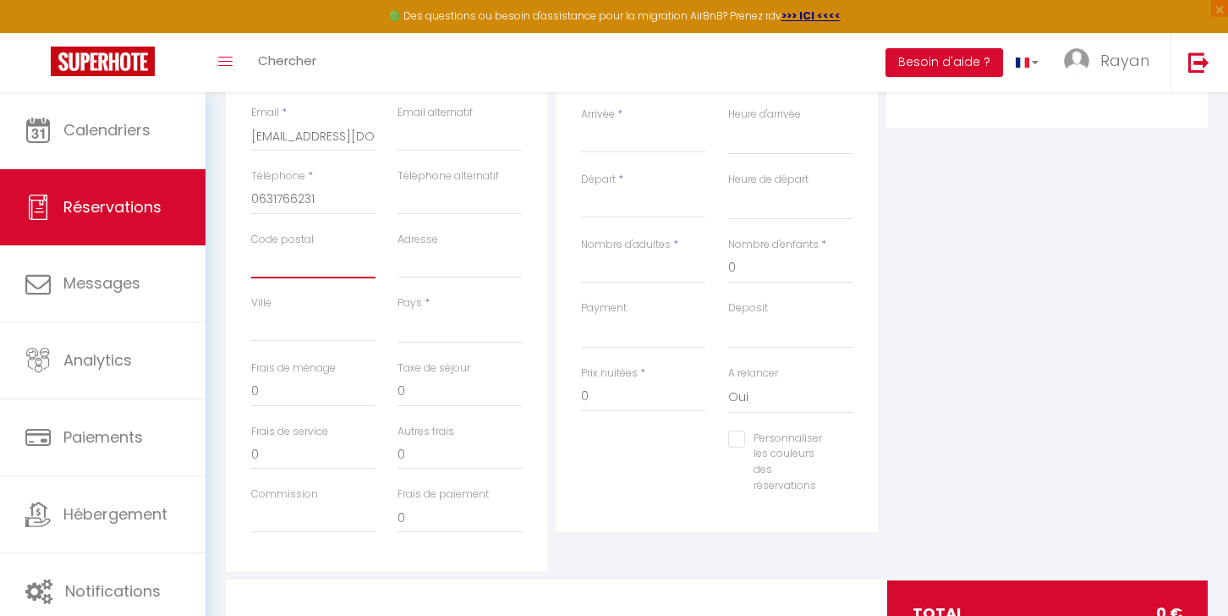
type input "3"
select select
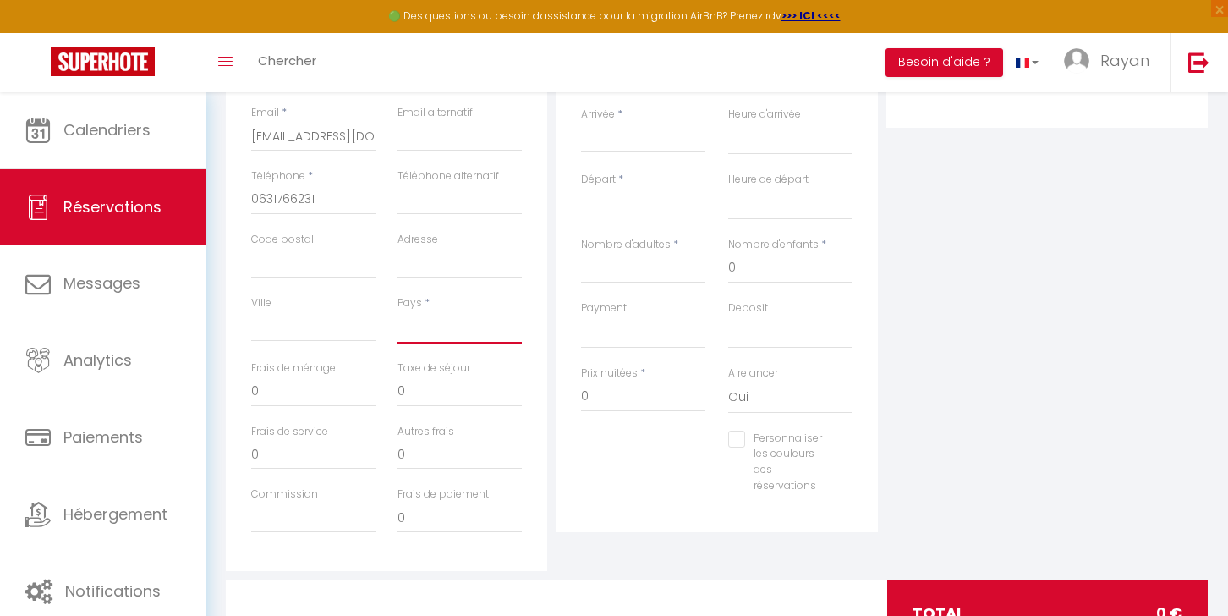
click at [441, 321] on select "[GEOGRAPHIC_DATA] [GEOGRAPHIC_DATA] [GEOGRAPHIC_DATA] [GEOGRAPHIC_DATA] [GEOGRA…" at bounding box center [460, 327] width 124 height 32
click at [398, 311] on select "[GEOGRAPHIC_DATA] [GEOGRAPHIC_DATA] [GEOGRAPHIC_DATA] [GEOGRAPHIC_DATA] [GEOGRA…" at bounding box center [460, 327] width 124 height 32
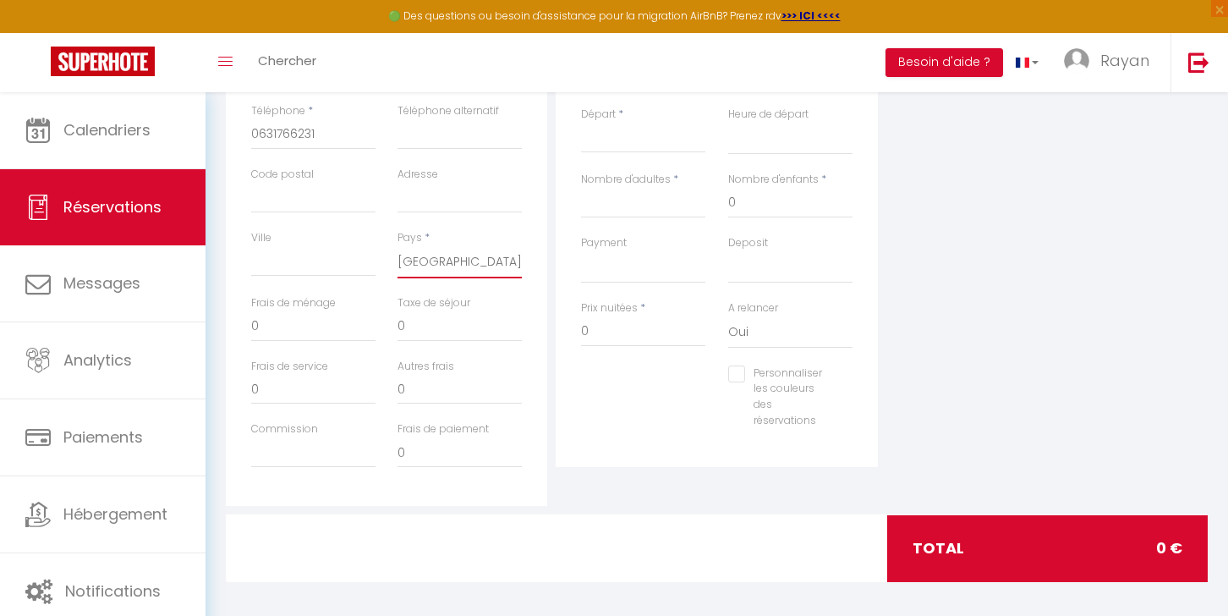
scroll to position [415, 0]
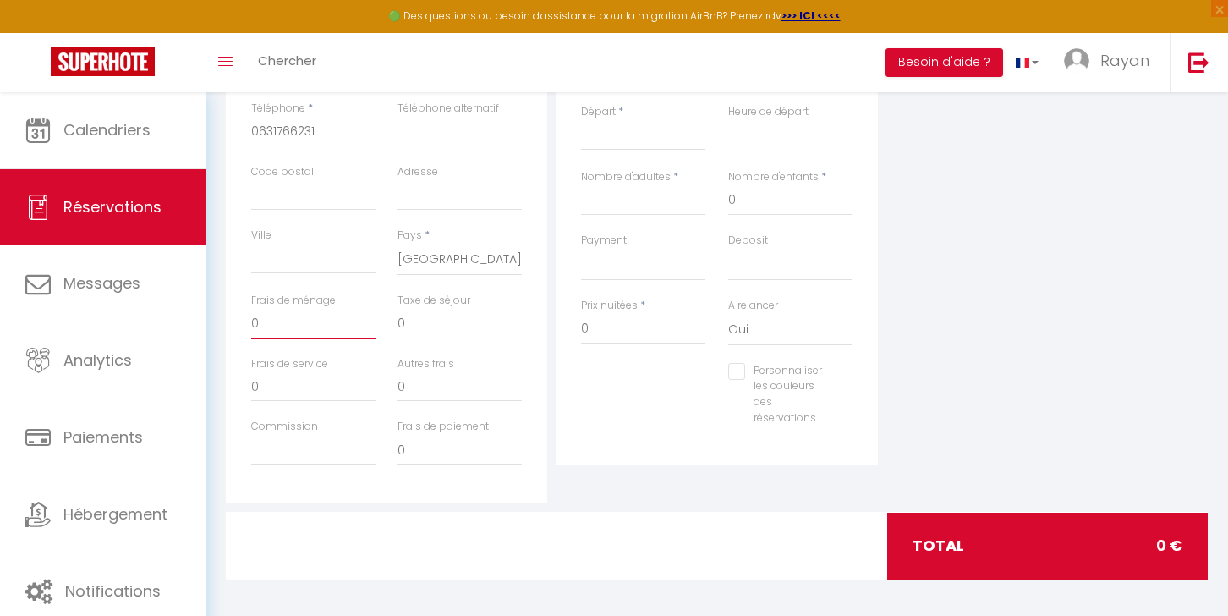
click at [335, 328] on input "0" at bounding box center [313, 324] width 124 height 30
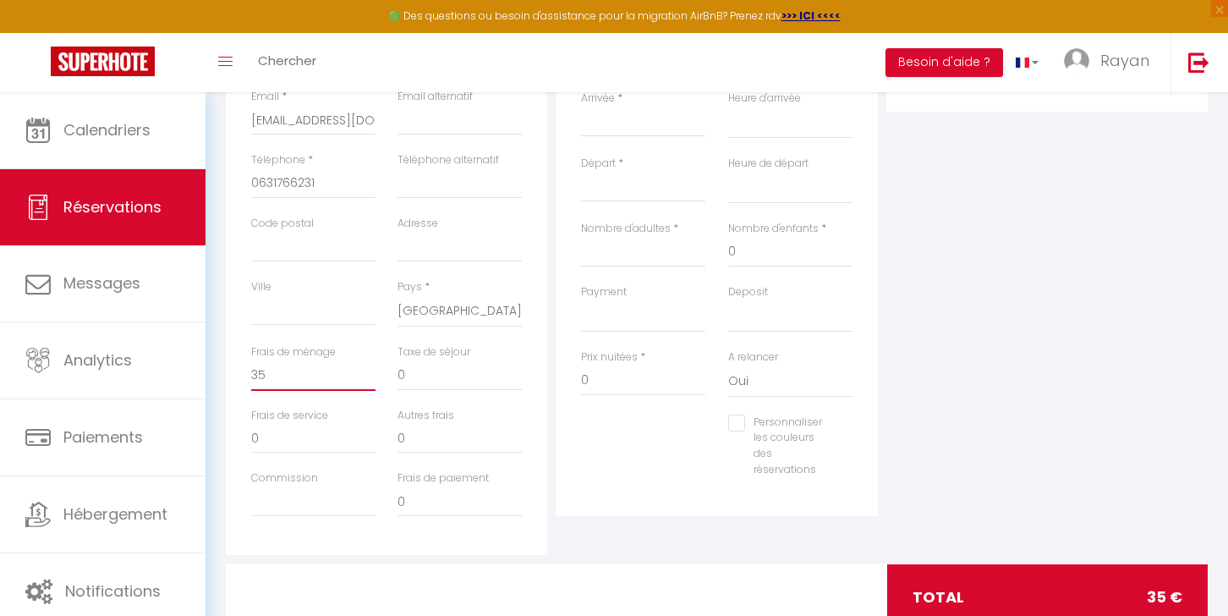
scroll to position [350, 0]
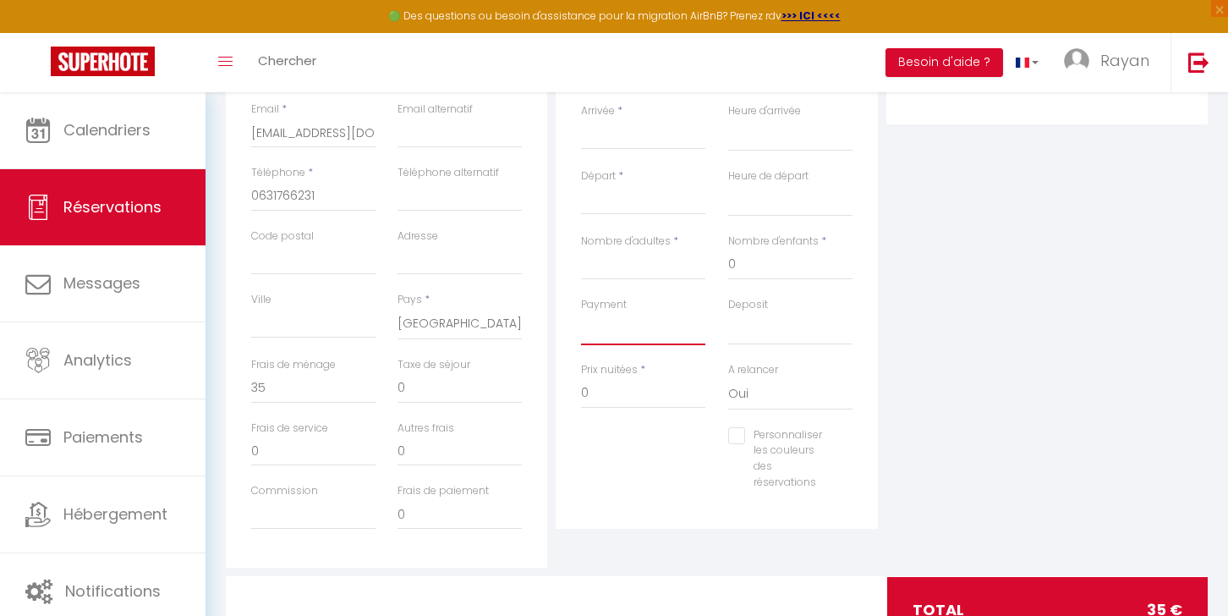
click at [662, 326] on select "OK KO" at bounding box center [643, 329] width 124 height 32
click at [581, 313] on select "OK KO" at bounding box center [643, 329] width 124 height 32
click at [635, 388] on input "0" at bounding box center [643, 393] width 124 height 30
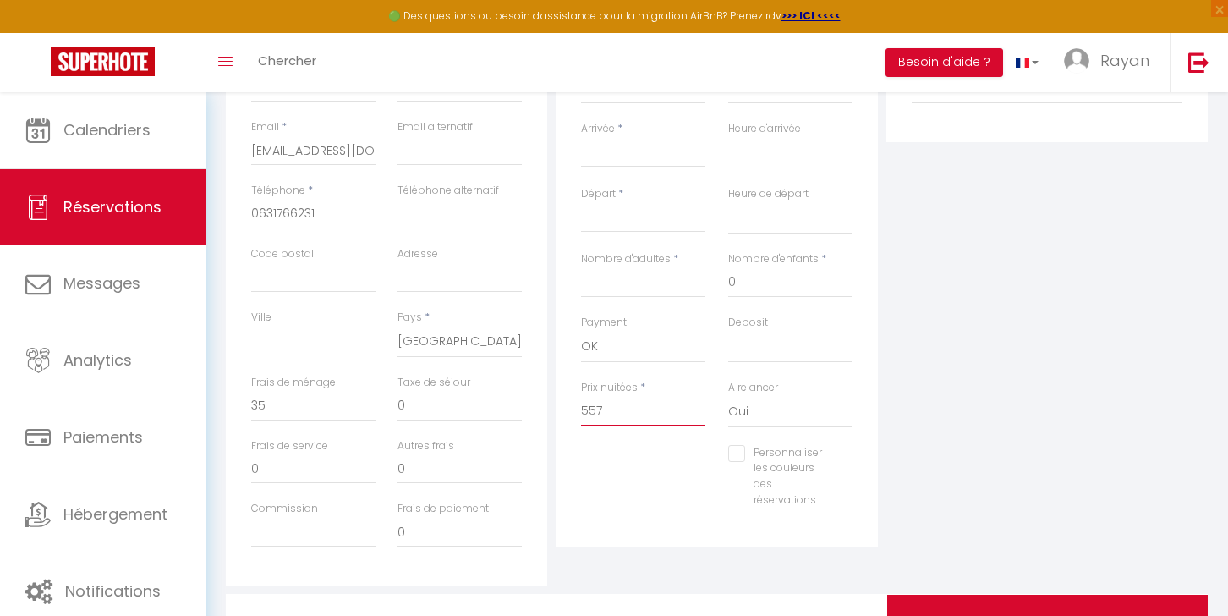
scroll to position [331, 0]
click at [660, 297] on input "Nombre d'adultes" at bounding box center [643, 284] width 124 height 30
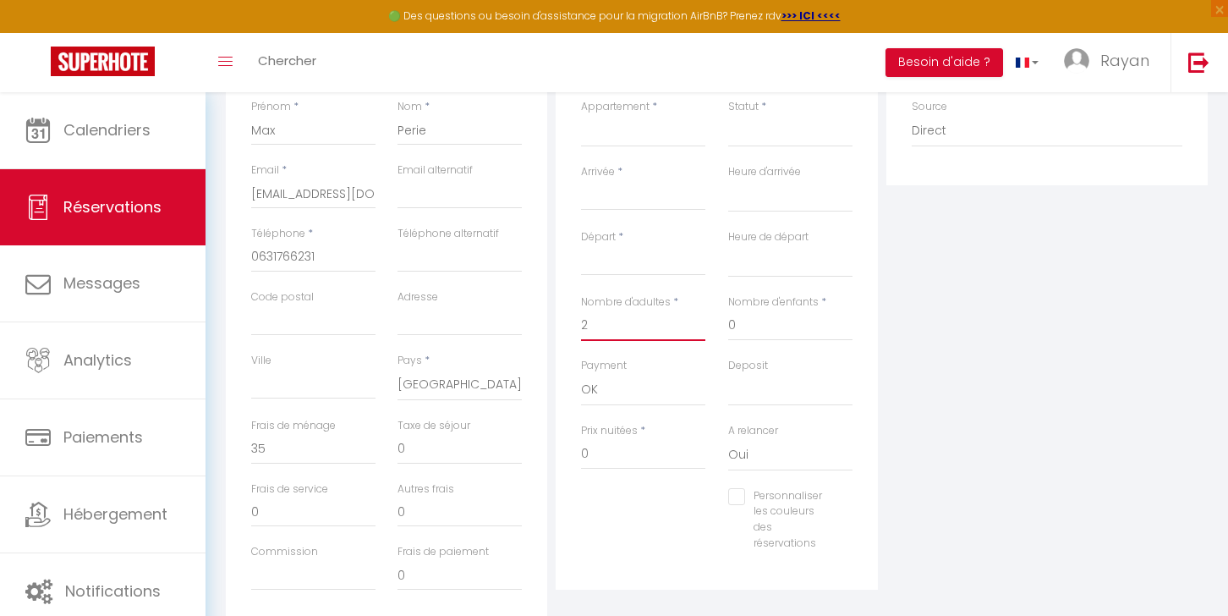
scroll to position [269, 0]
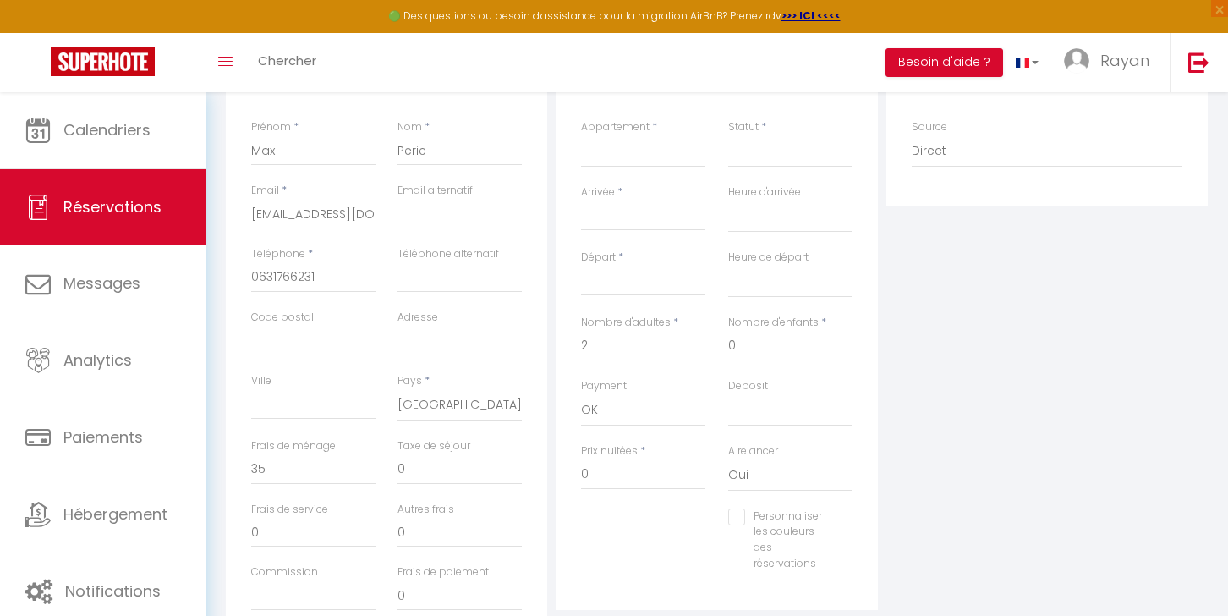
click at [654, 228] on div "< [DATE] > Dim Lun Mar Mer Jeu Ven Sam 1 2 3 4 5 6 7 8 9 10 11 12 13 14 15 16 1…" at bounding box center [643, 216] width 124 height 30
click at [653, 217] on input "Arrivée" at bounding box center [643, 217] width 124 height 22
click at [811, 246] on span ">" at bounding box center [817, 246] width 36 height 34
click at [826, 255] on span ">" at bounding box center [817, 246] width 36 height 34
click at [602, 415] on span "21" at bounding box center [600, 415] width 36 height 34
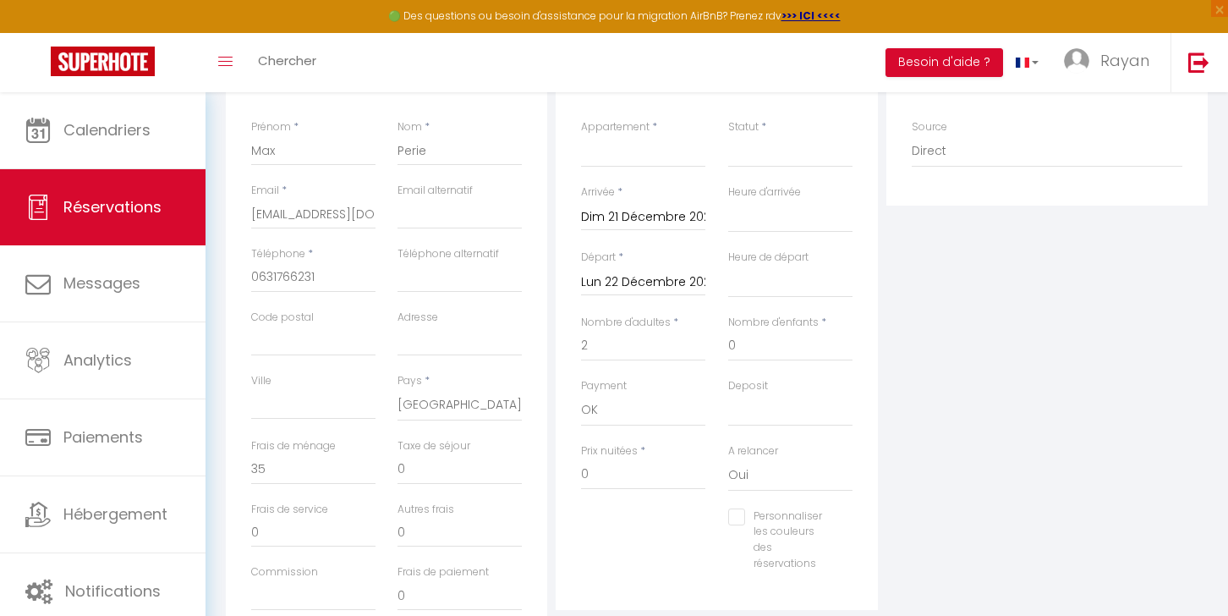
click at [668, 281] on input "Lun 22 Décembre 2025" at bounding box center [643, 283] width 124 height 22
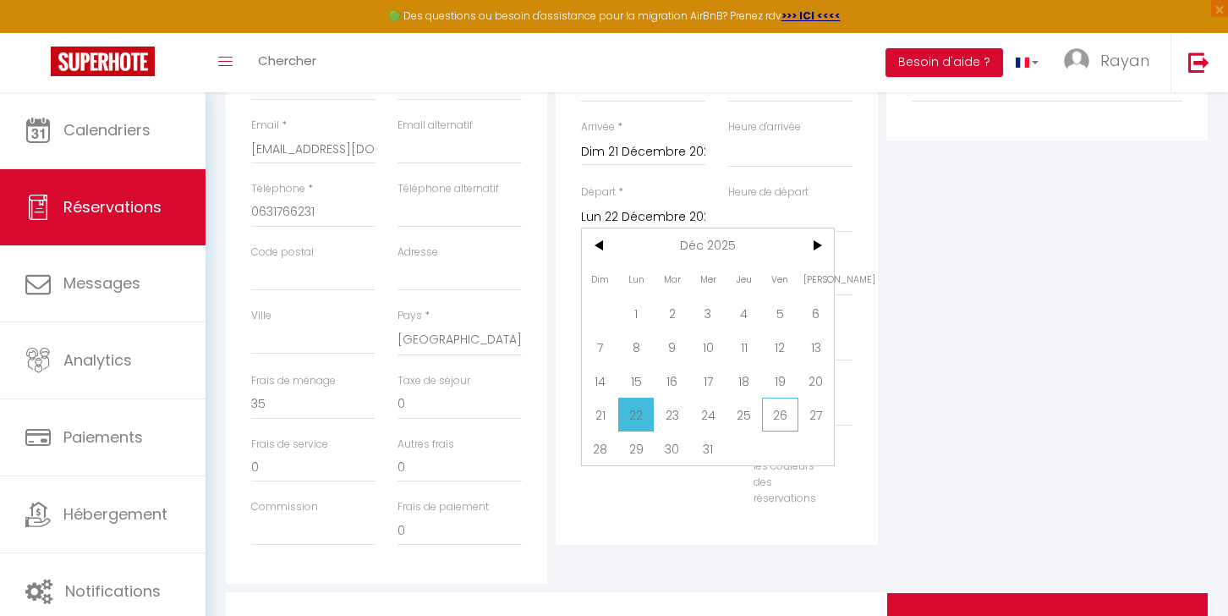
scroll to position [342, 0]
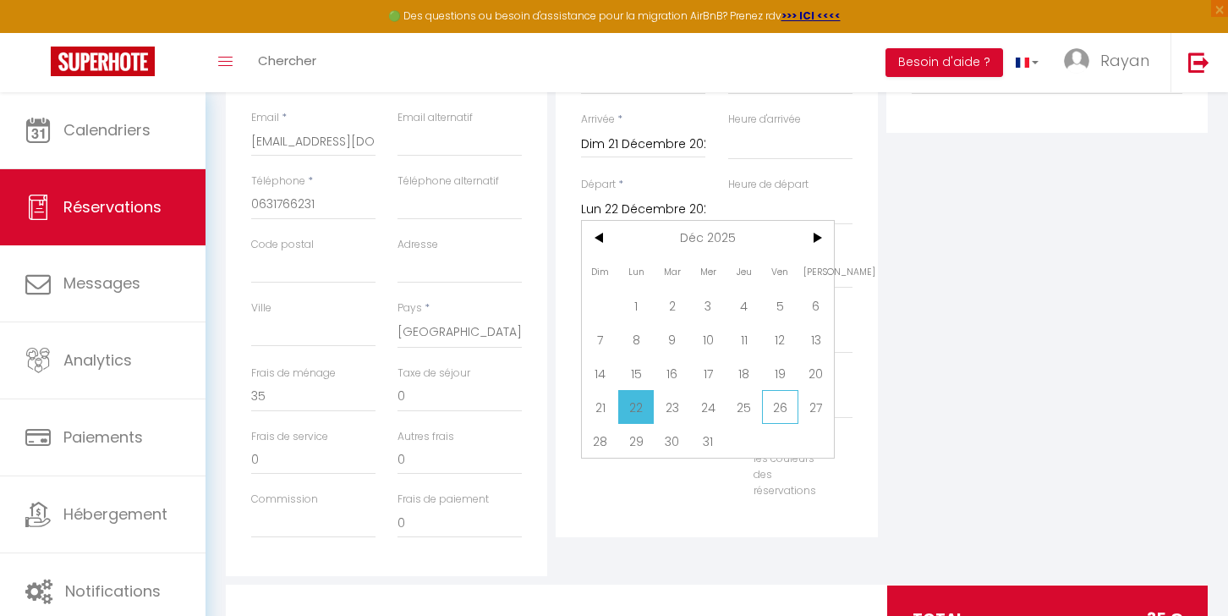
click at [774, 409] on span "26" at bounding box center [780, 407] width 36 height 34
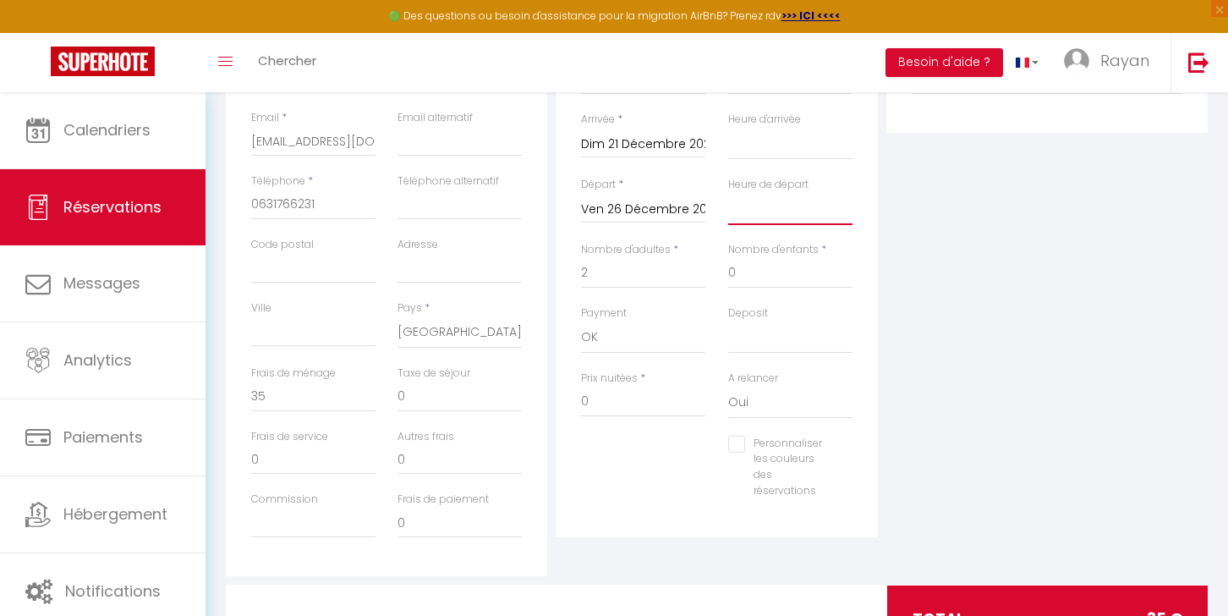
click at [794, 206] on select "00:00 00:30 01:00 01:30 02:00 02:30 03:00 03:30 04:00 04:30 05:00 05:30 06:00 0…" at bounding box center [790, 209] width 124 height 32
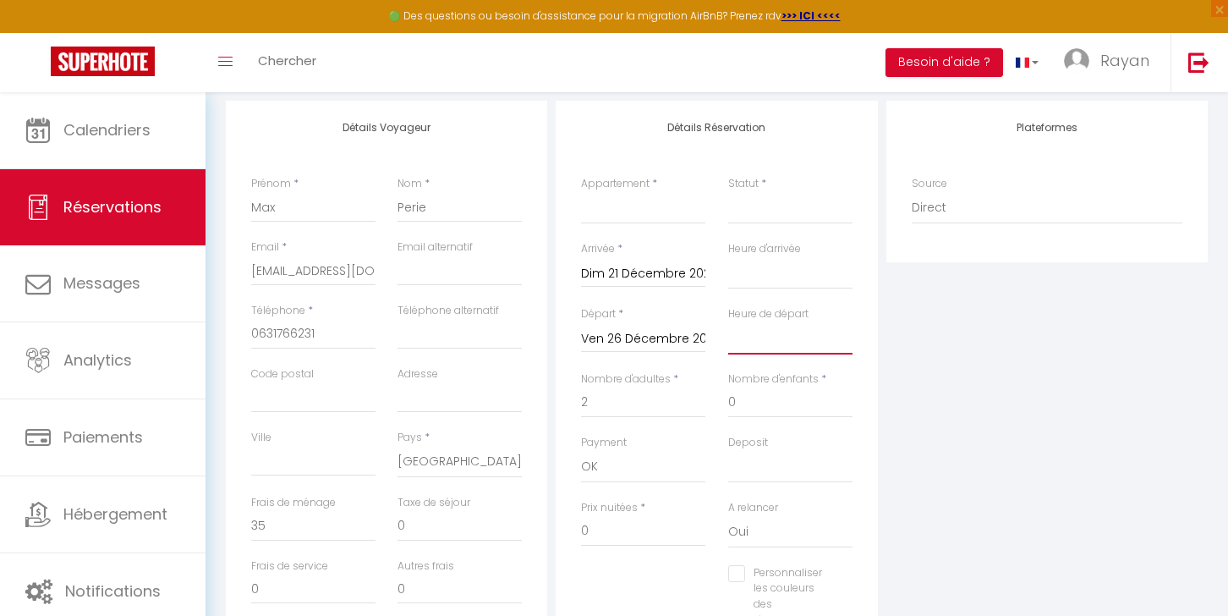
scroll to position [184, 0]
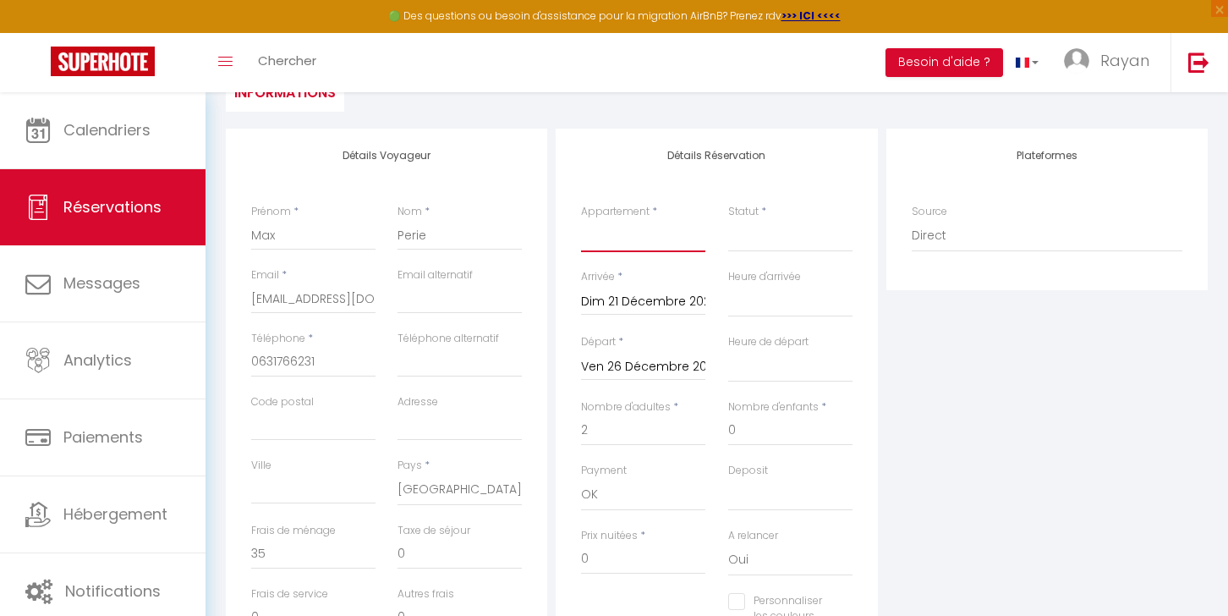
click at [651, 241] on select "l'élégance toulousaine avec garage ★ Le sapphire ★ [GEOGRAPHIC_DATA] ★ Confort …" at bounding box center [643, 236] width 124 height 32
click at [581, 220] on select "l'élégance toulousaine avec garage ★ Le sapphire ★ [GEOGRAPHIC_DATA] ★ Confort …" at bounding box center [643, 236] width 124 height 32
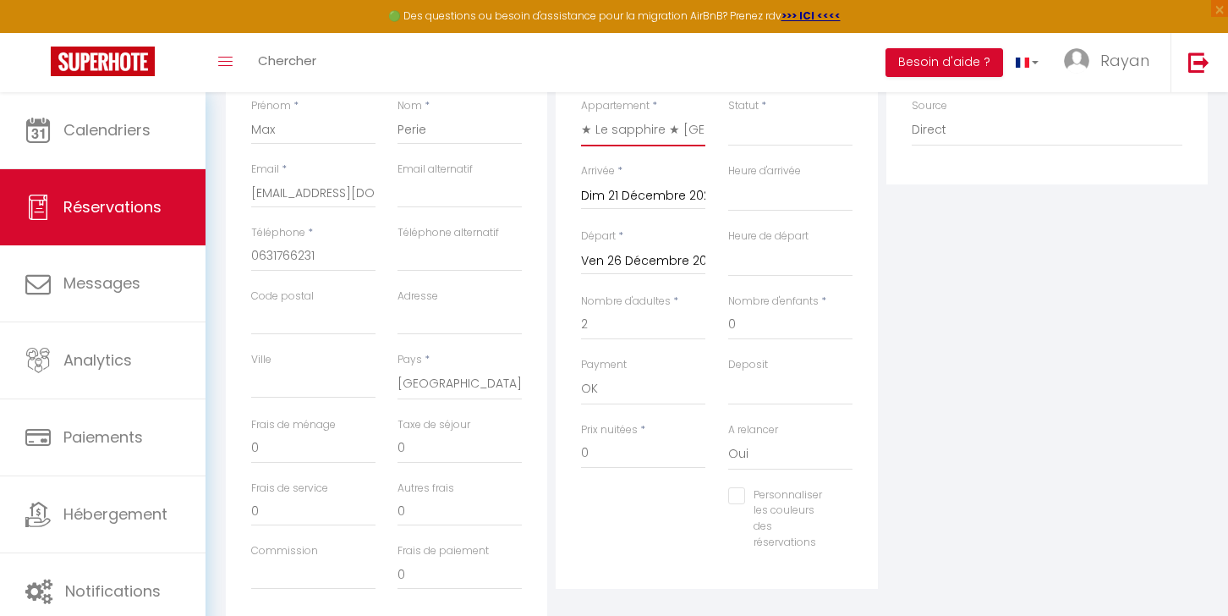
scroll to position [317, 0]
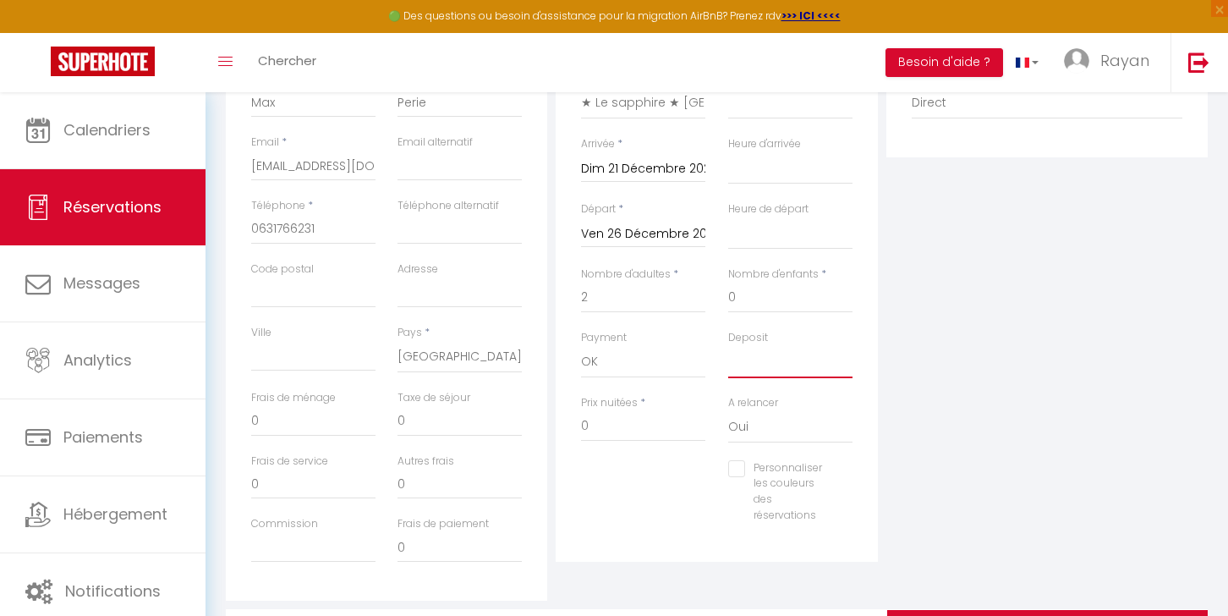
click at [745, 360] on select "OK KO" at bounding box center [790, 362] width 124 height 32
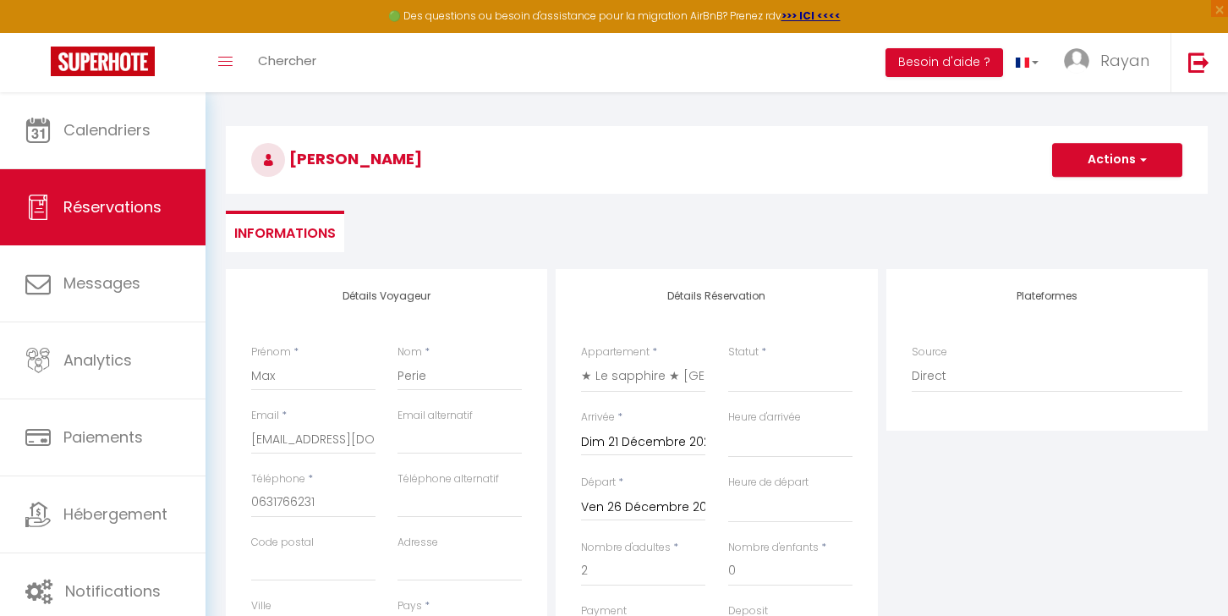
scroll to position [0, 0]
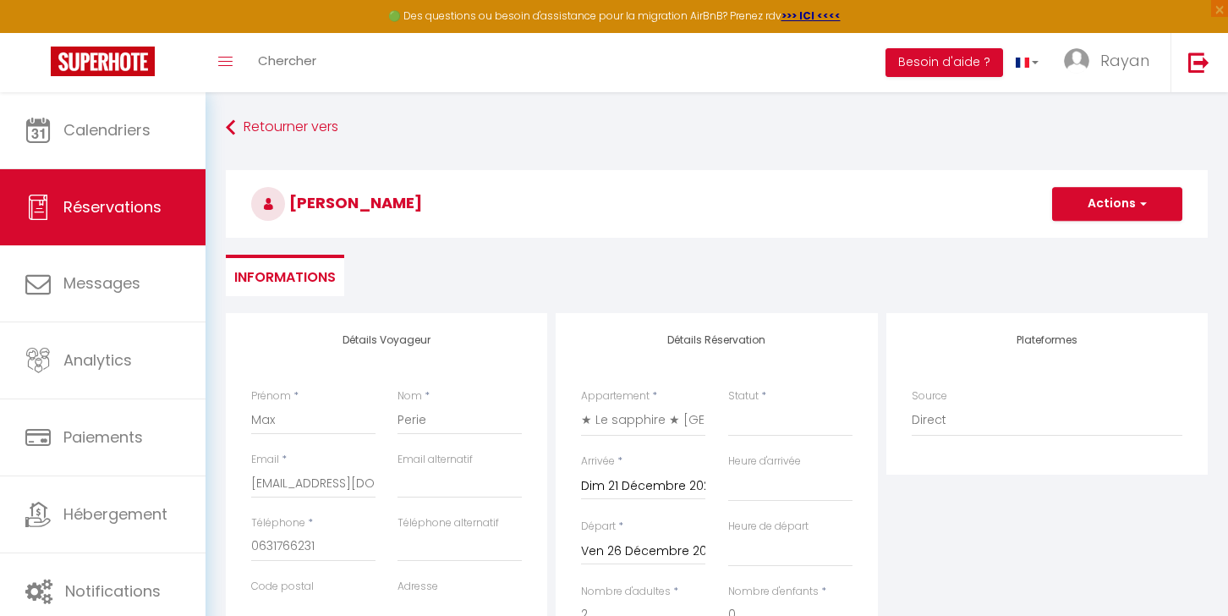
click at [1137, 223] on h3 "[PERSON_NAME]" at bounding box center [717, 204] width 982 height 68
click at [1134, 212] on button "Actions" at bounding box center [1118, 204] width 130 height 34
click at [1087, 240] on link "Enregistrer" at bounding box center [1101, 241] width 134 height 22
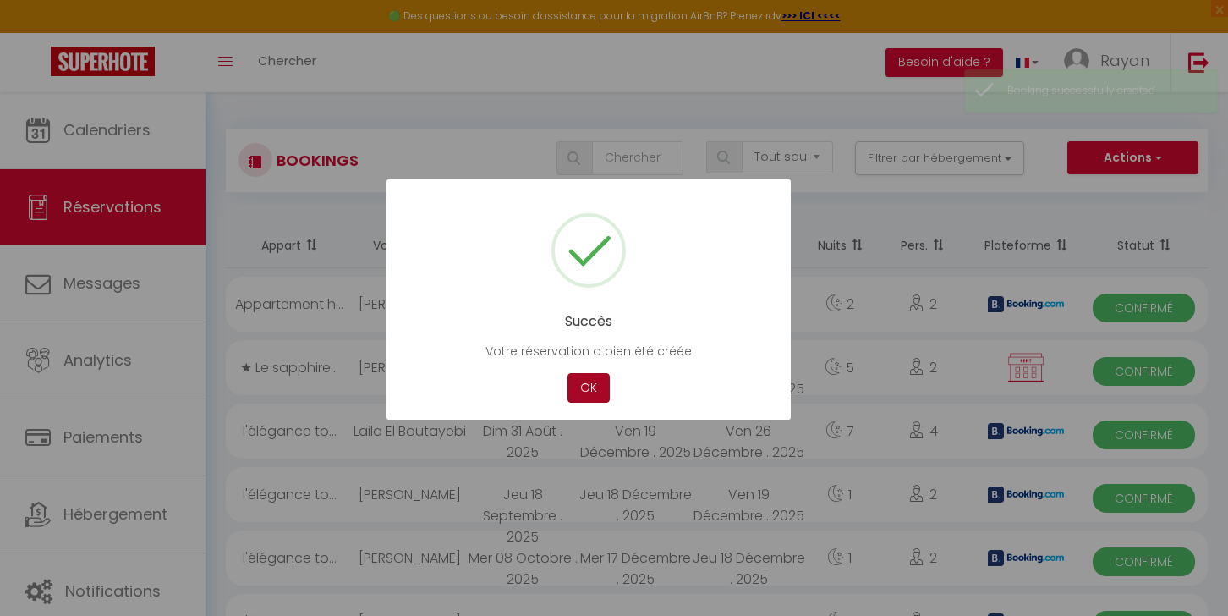
click at [593, 392] on button "OK" at bounding box center [589, 388] width 42 height 30
